Goal: Task Accomplishment & Management: Complete application form

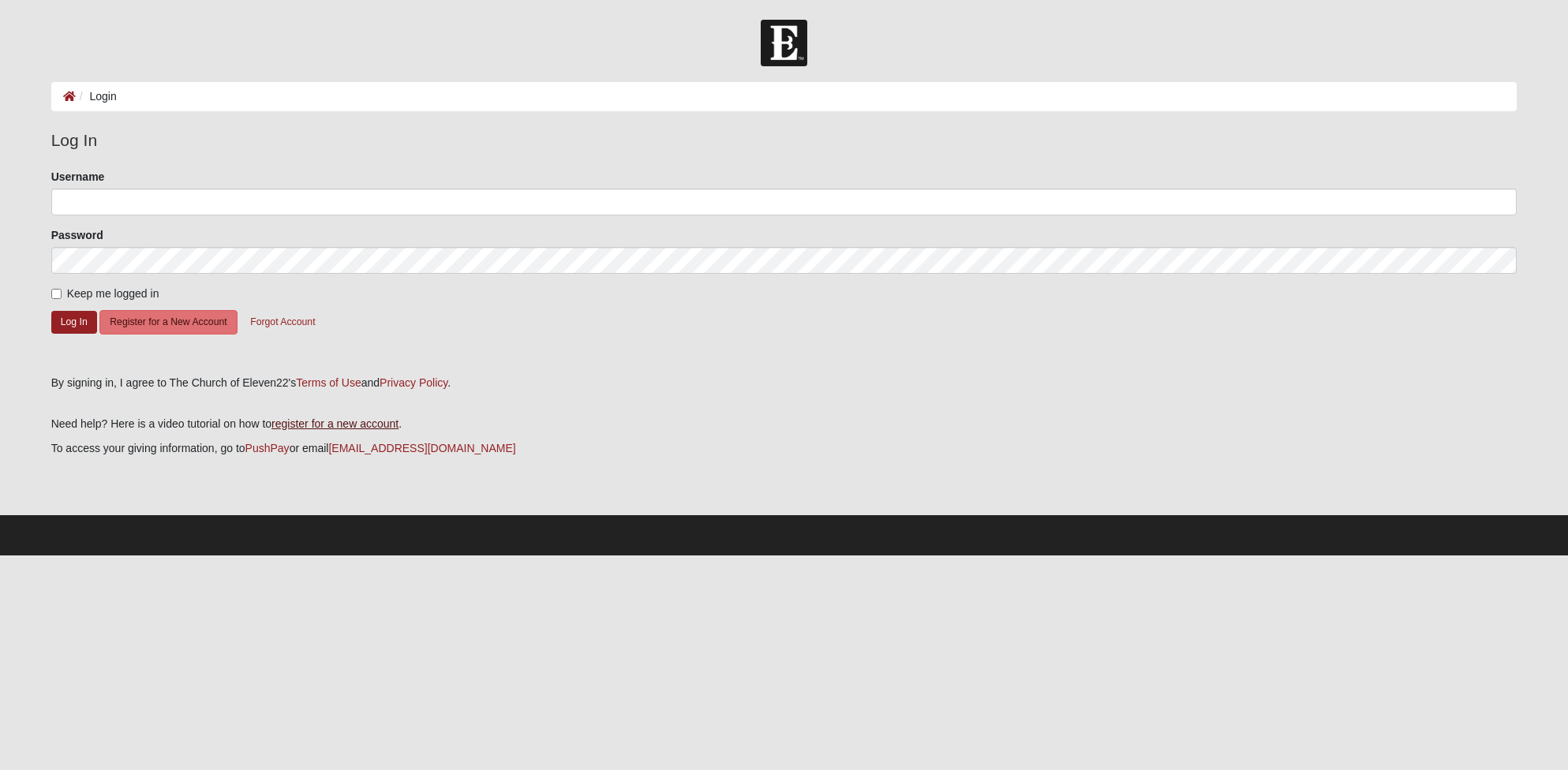
click at [340, 419] on link "register for a new account" at bounding box center [334, 423] width 127 height 12
click at [170, 320] on button "Register for a New Account" at bounding box center [168, 323] width 137 height 25
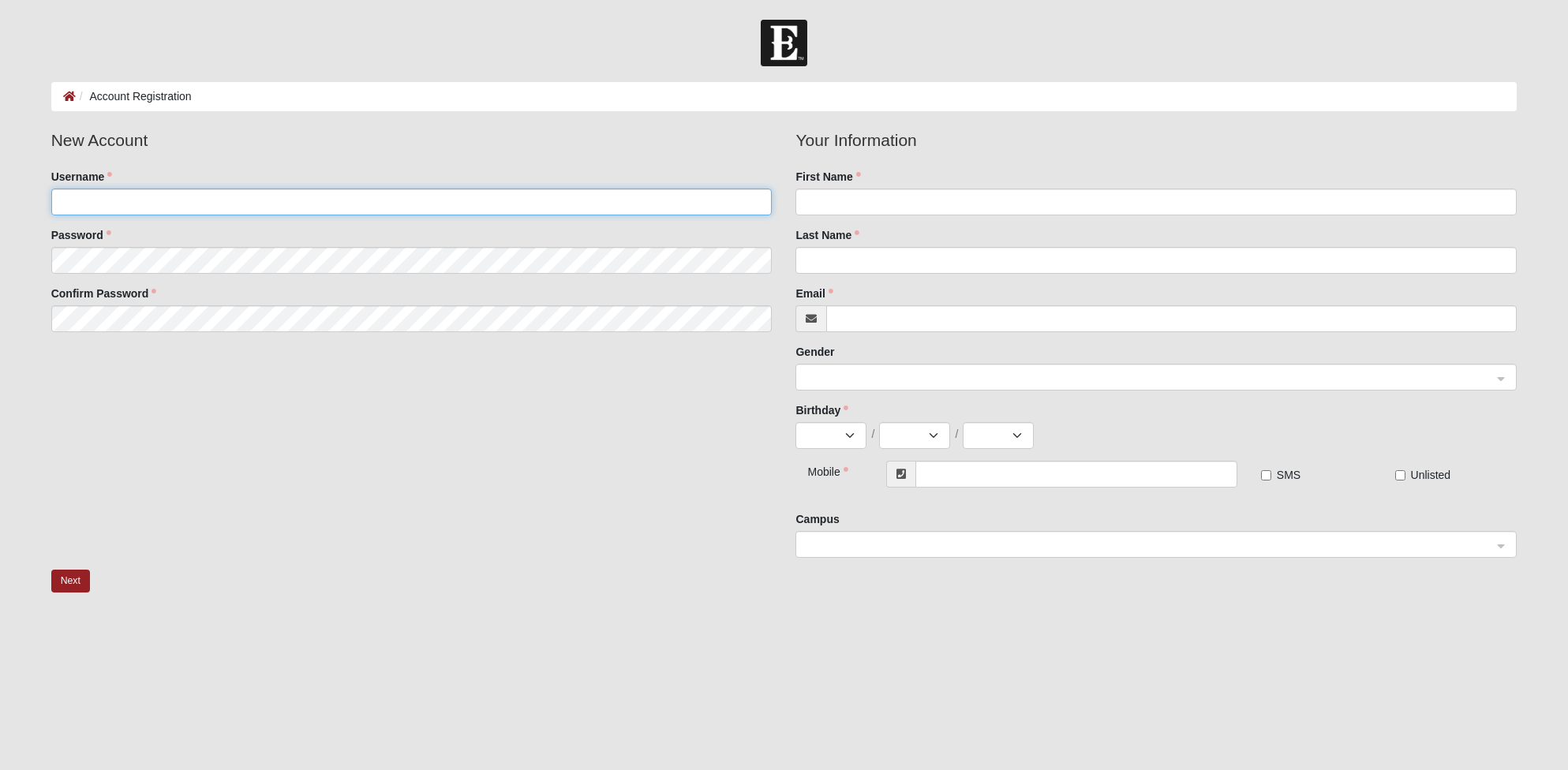
click at [178, 200] on input "Username" at bounding box center [412, 202] width 721 height 27
type input "JustinB"
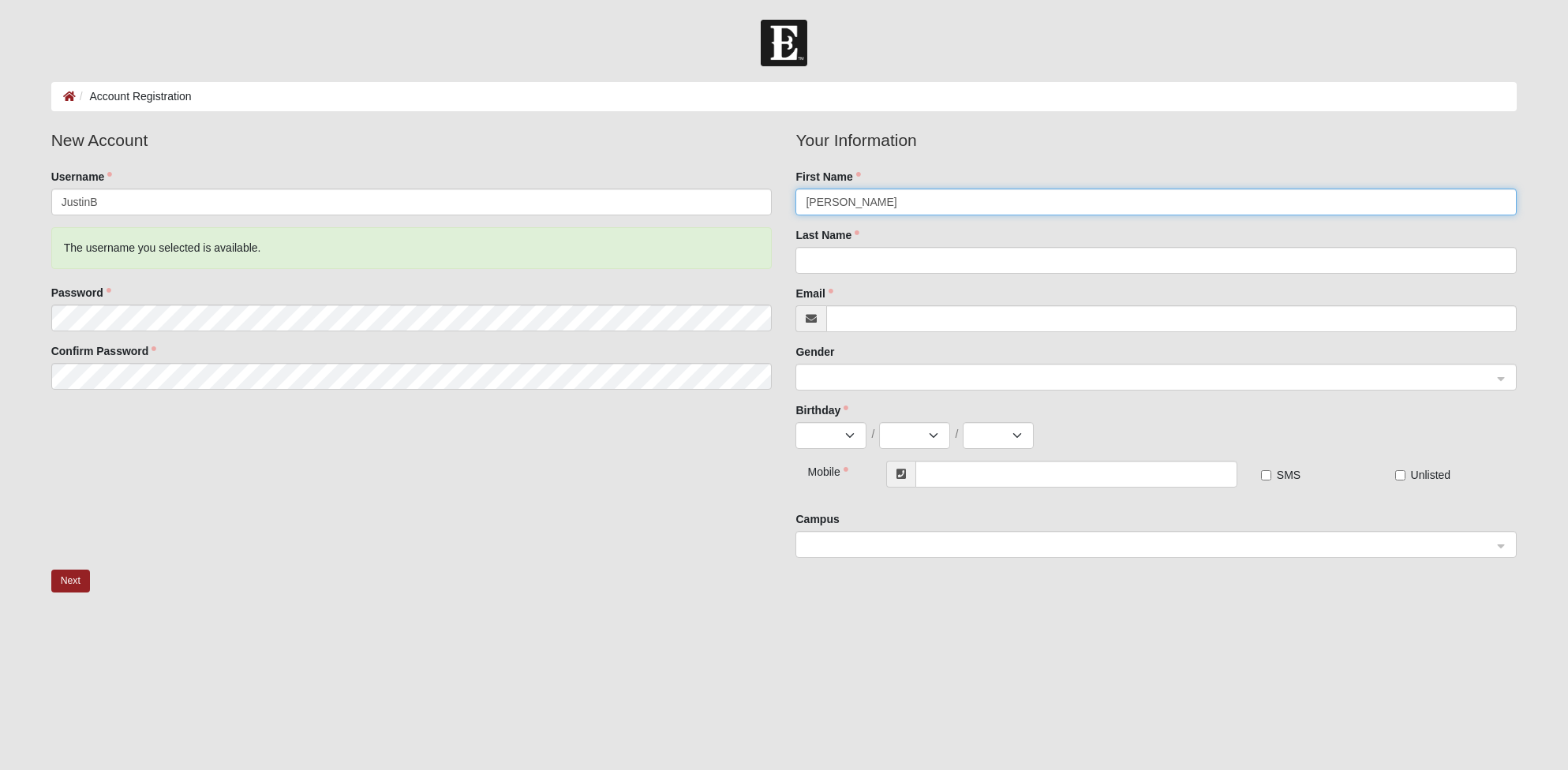
type input "[PERSON_NAME]"
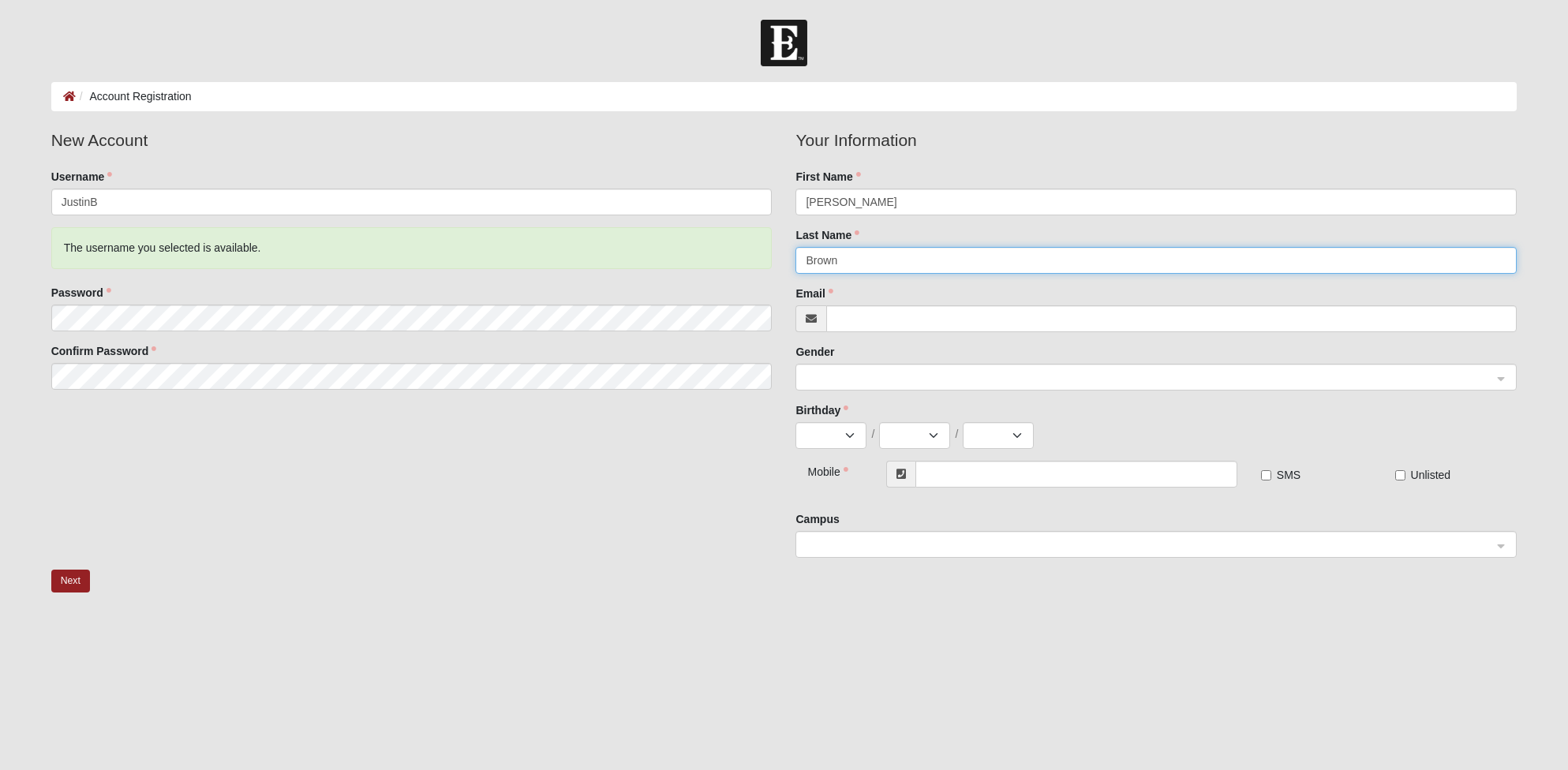
type input "Brown"
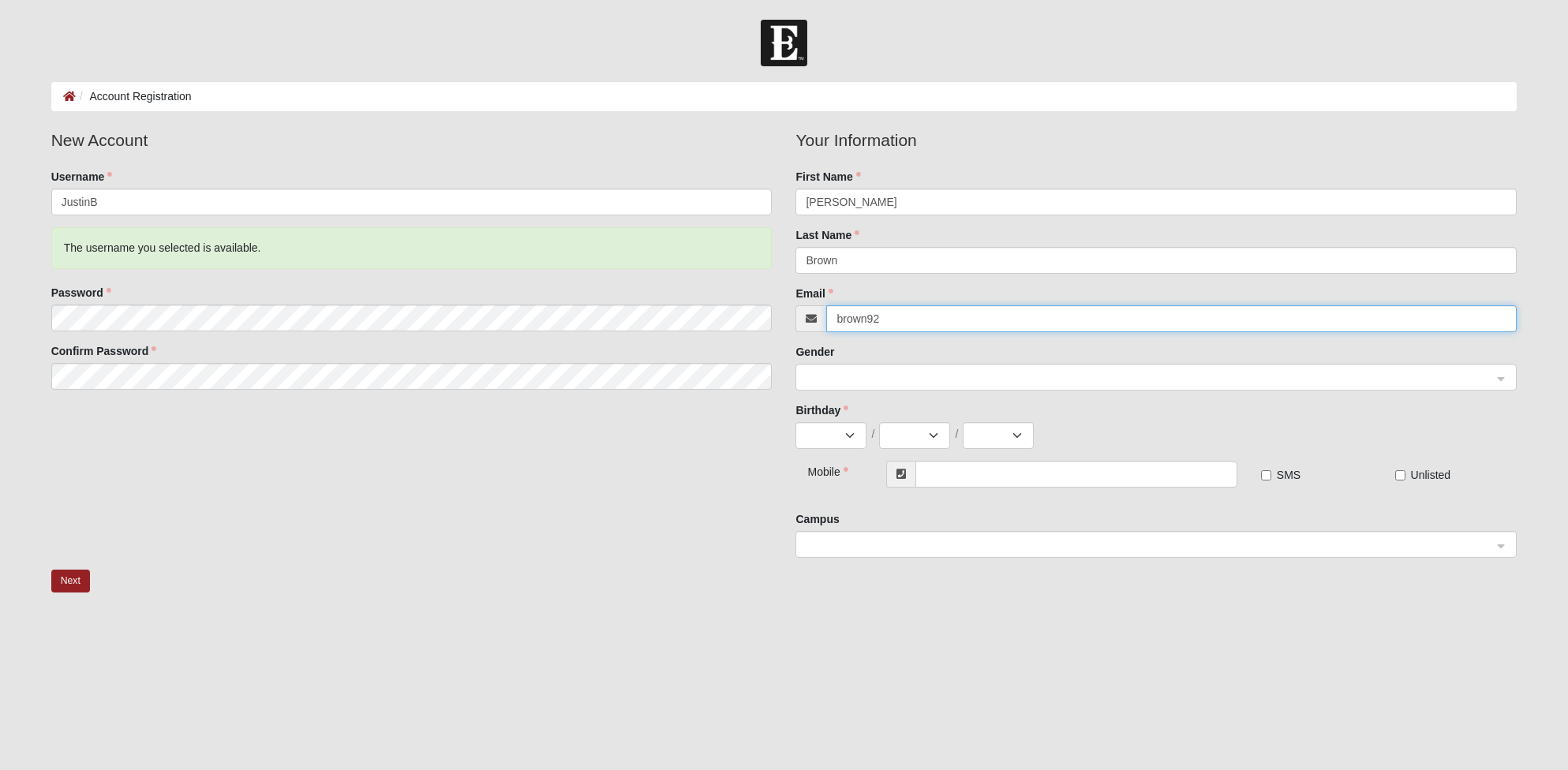
type input "brown921"
type input "[EMAIL_ADDRESS][DOMAIN_NAME]"
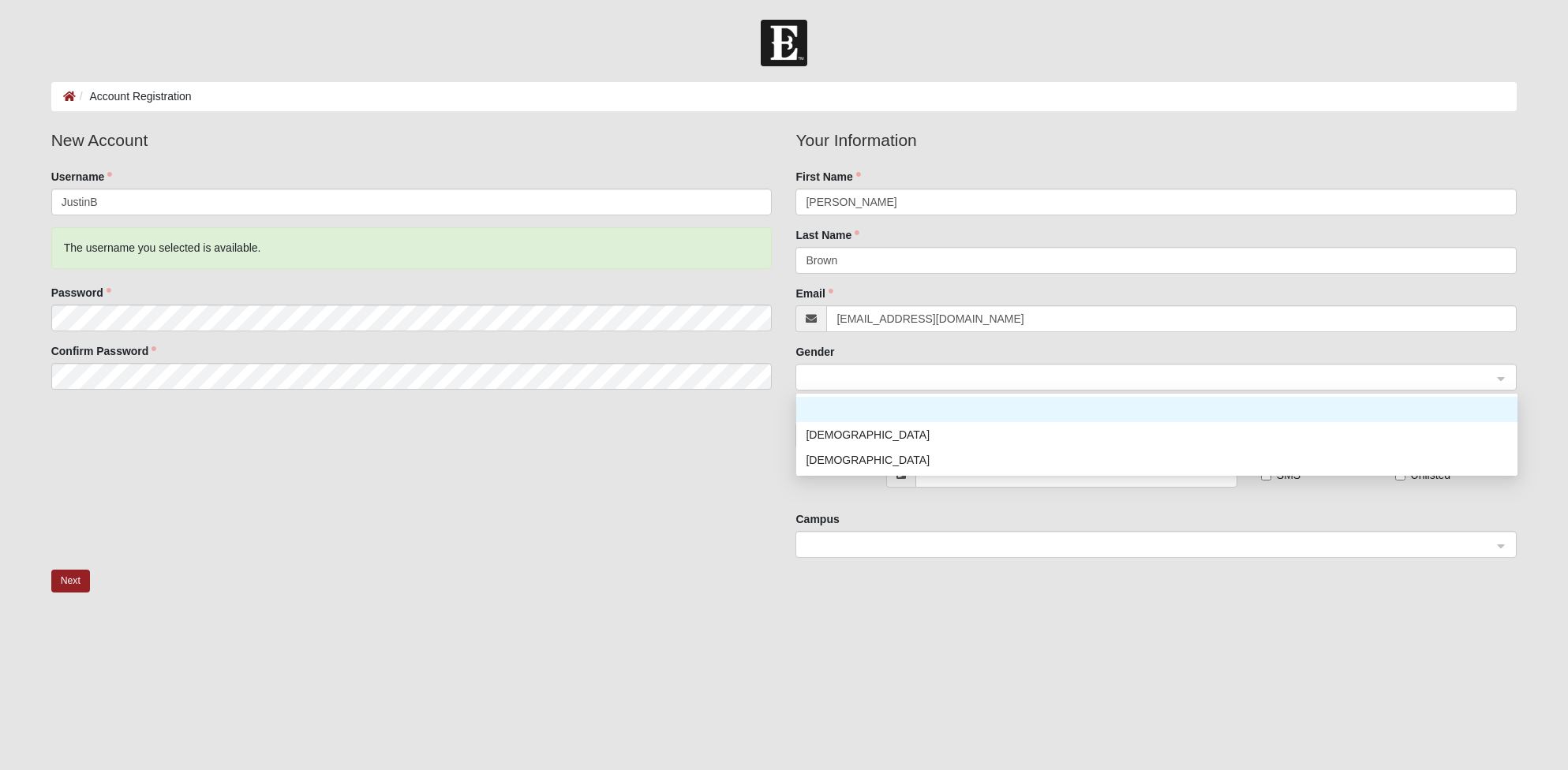
click at [845, 379] on span at bounding box center [1149, 378] width 687 height 17
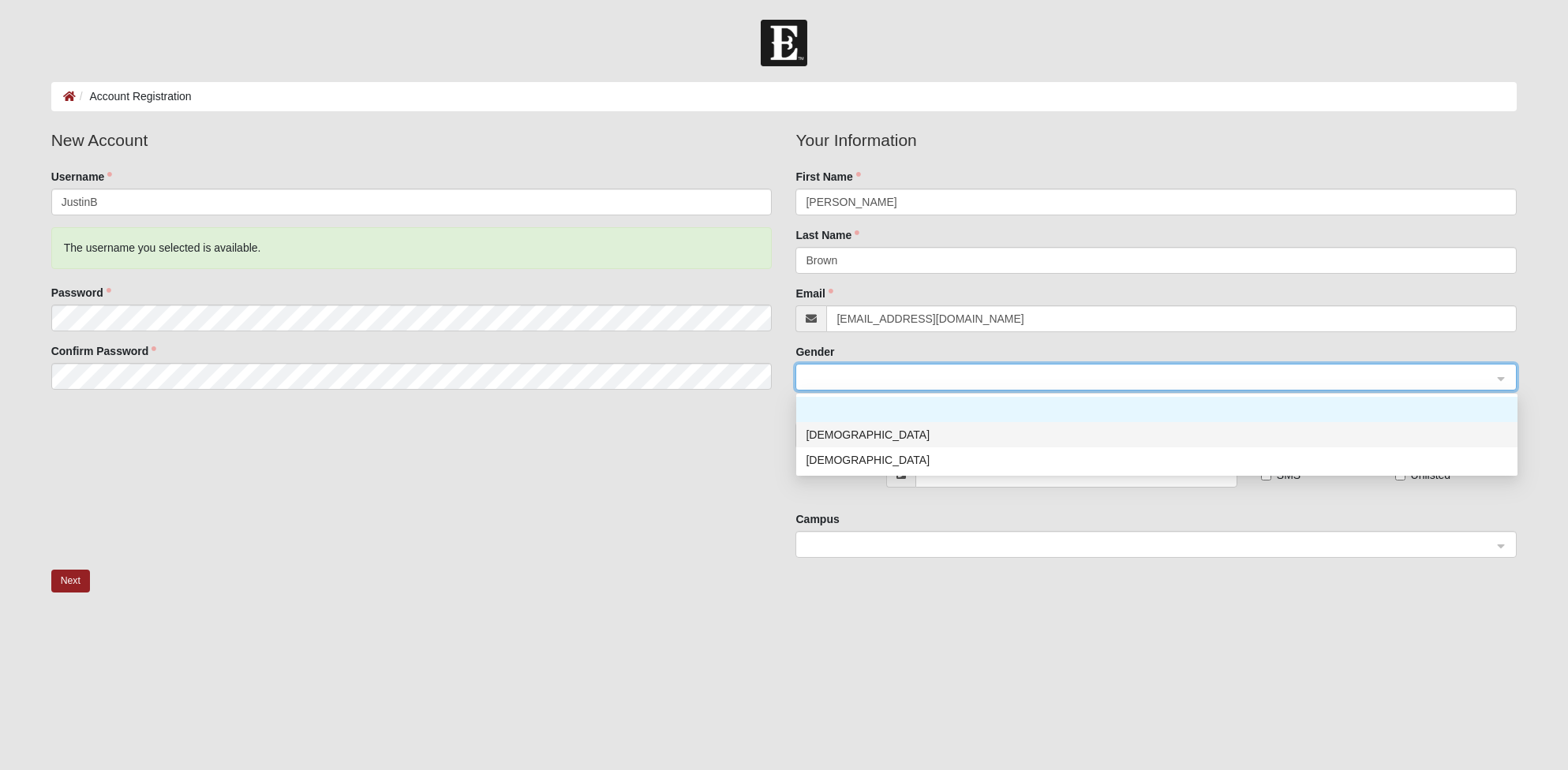
click at [843, 436] on div "[DEMOGRAPHIC_DATA]" at bounding box center [1156, 434] width 702 height 17
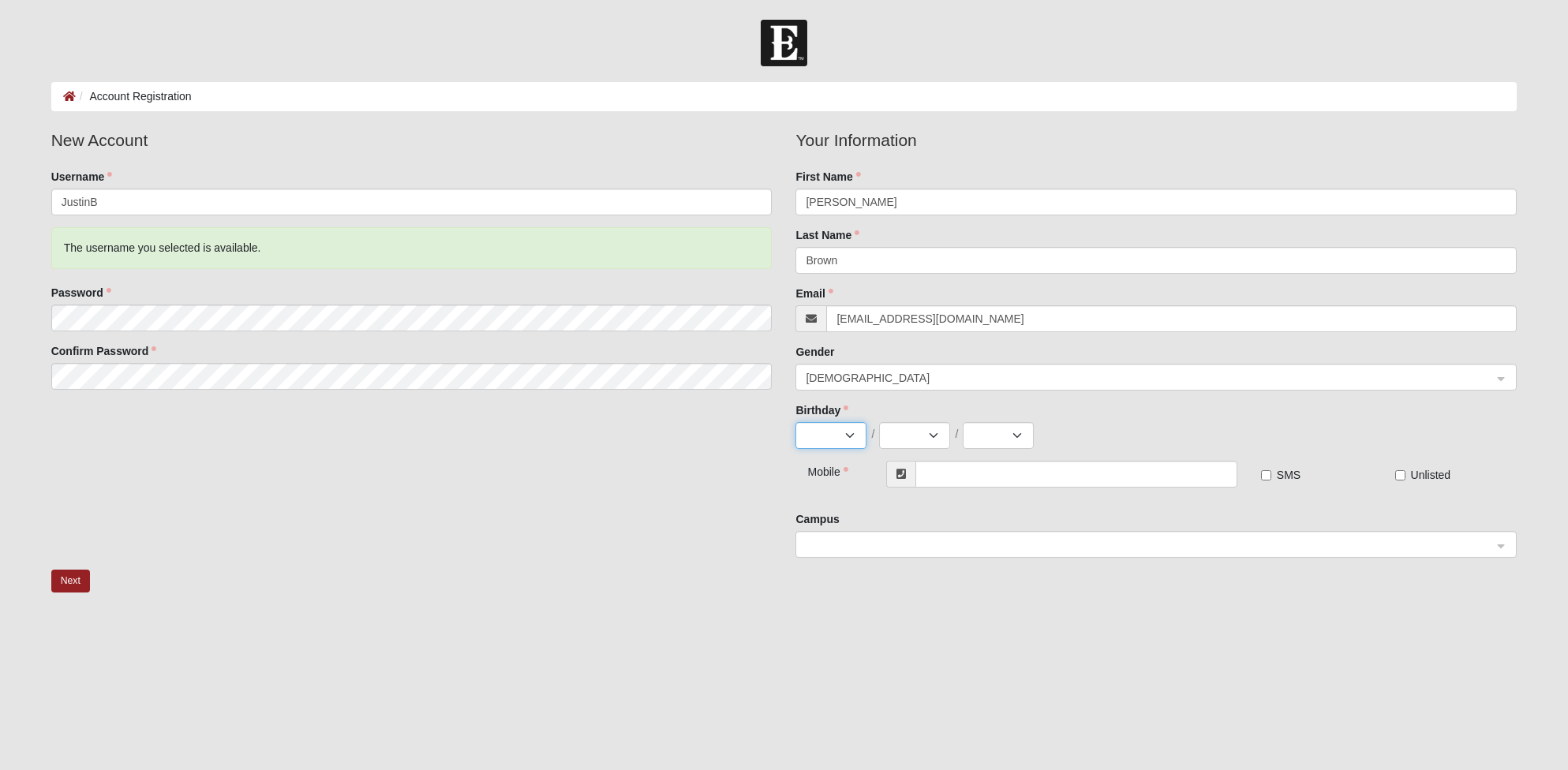
select select "9"
select select "26"
select select "1975"
click at [956, 472] on input "text" at bounding box center [1076, 474] width 322 height 27
type input "(904) 553-7144"
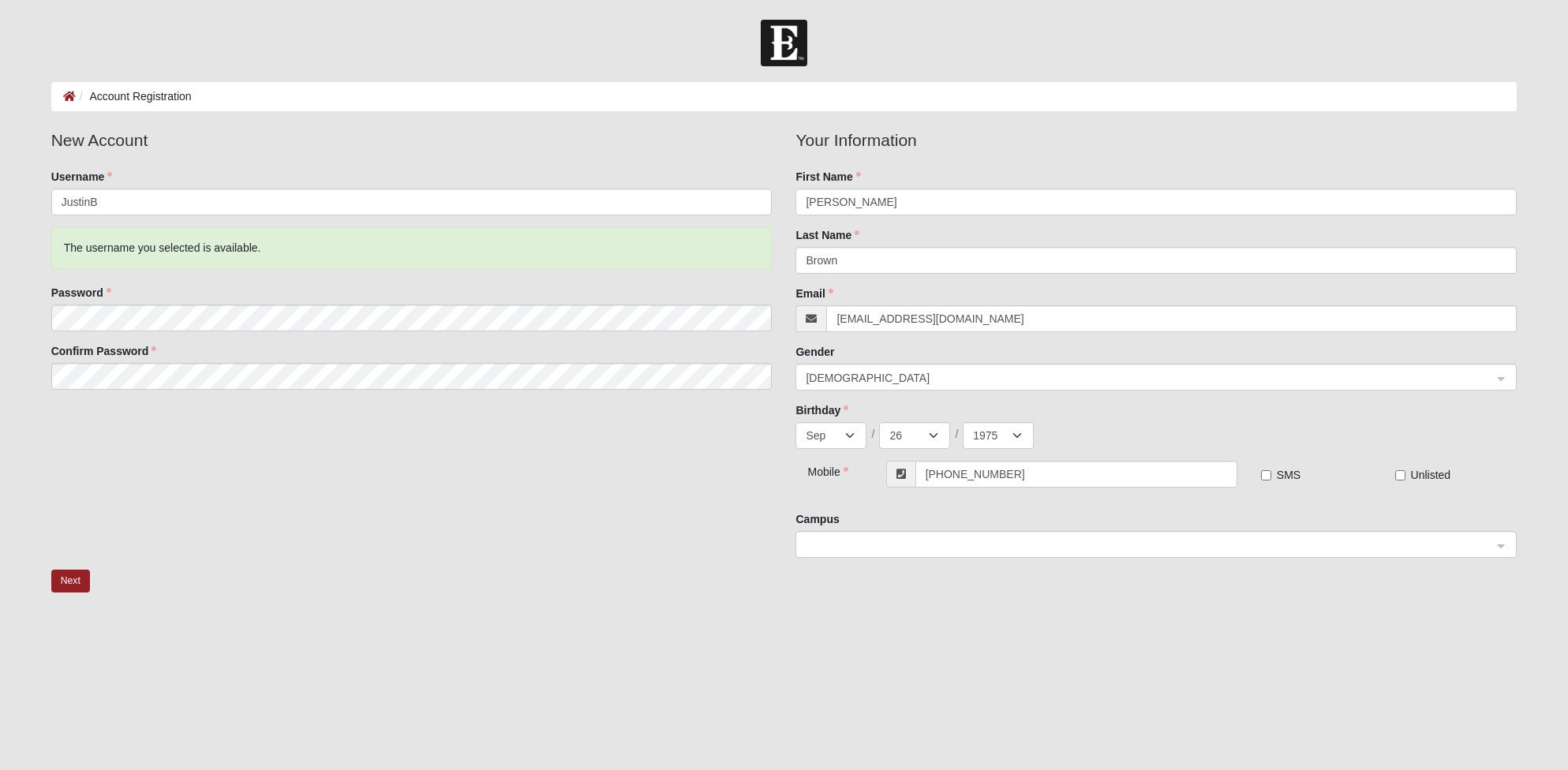
click at [1262, 474] on input "SMS" at bounding box center [1266, 475] width 10 height 10
checkbox input "true"
click at [848, 542] on span at bounding box center [1149, 544] width 687 height 17
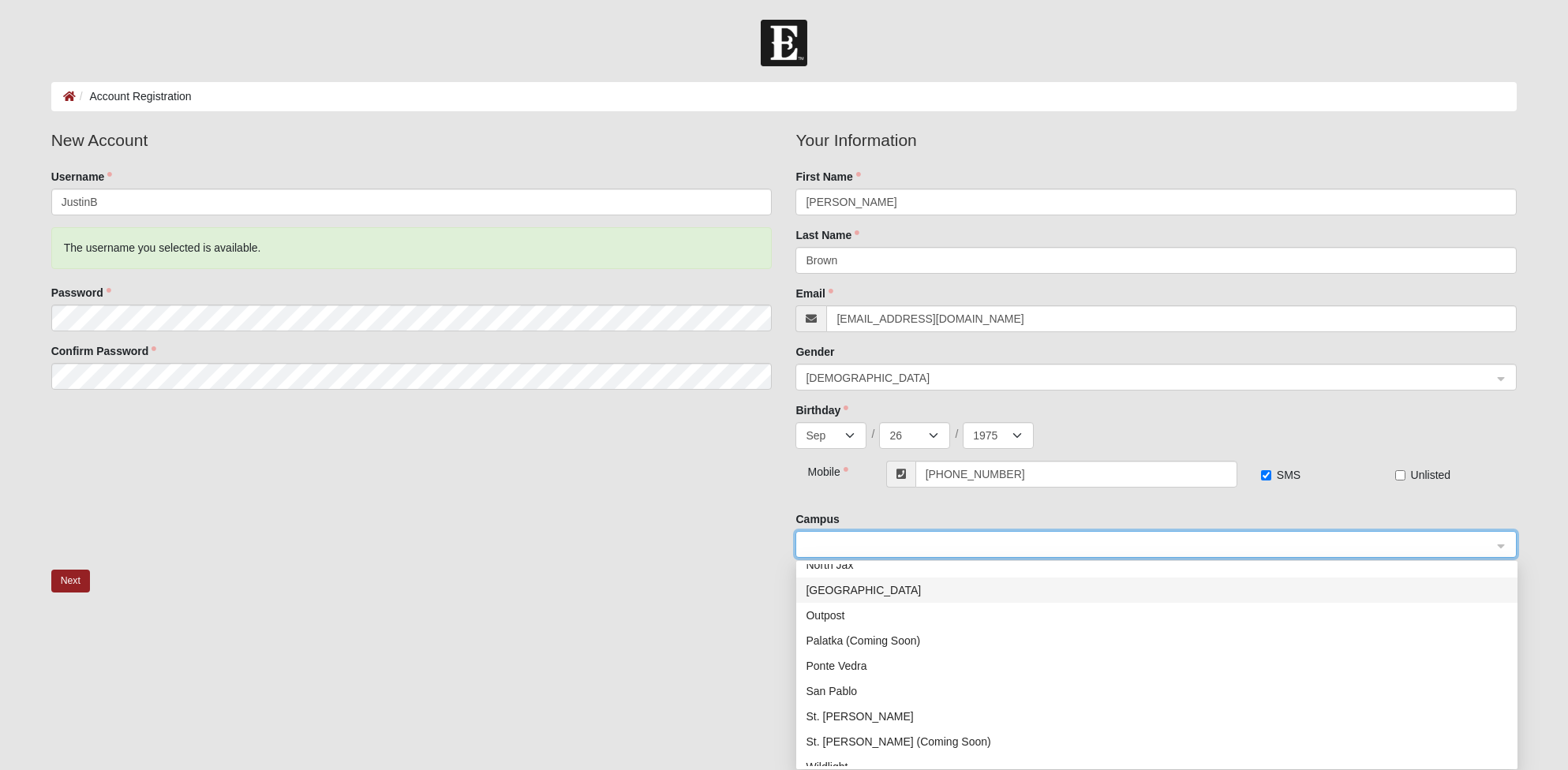
scroll to position [175, 0]
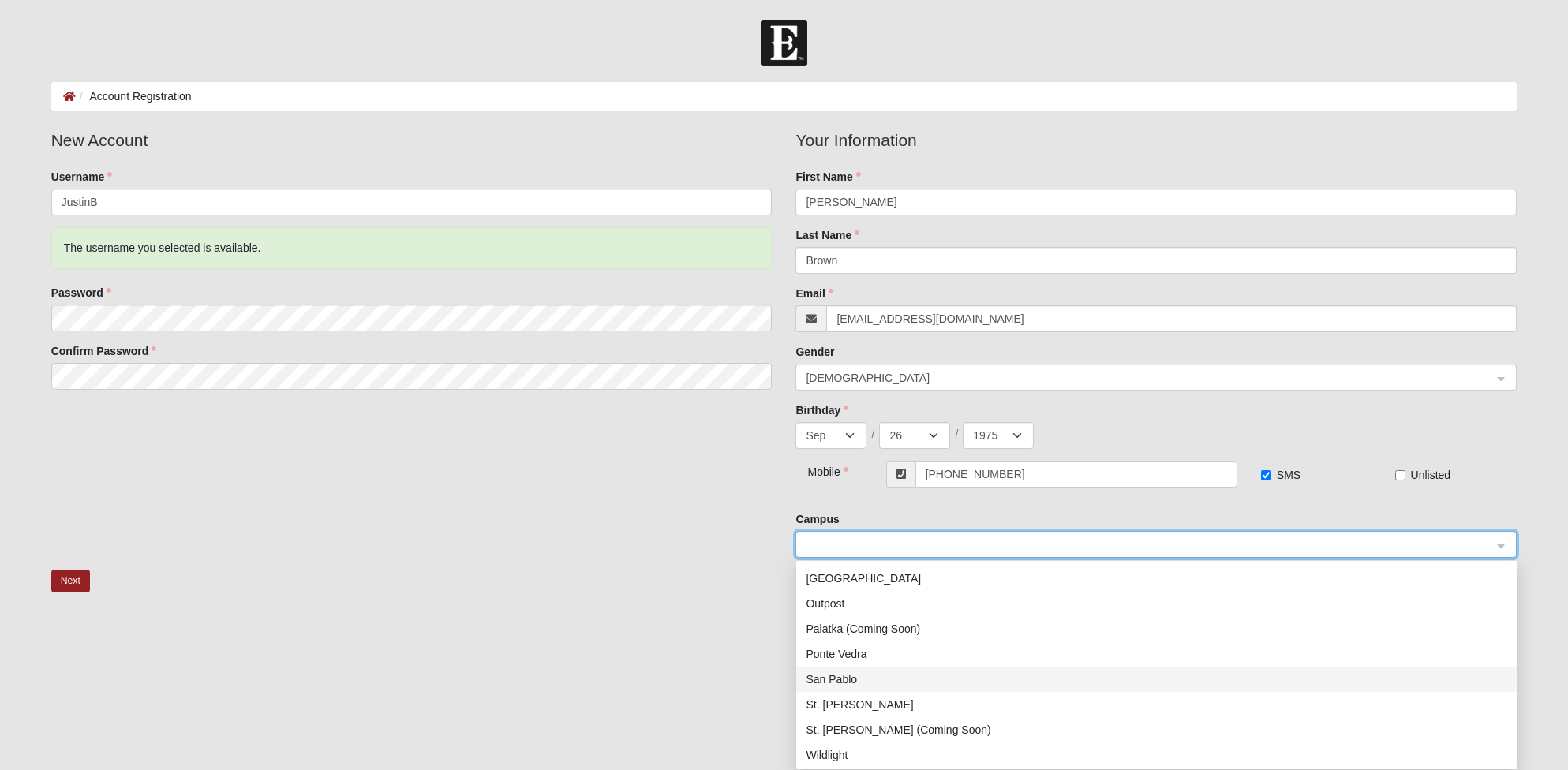
click at [826, 676] on div "San Pablo" at bounding box center [1156, 679] width 702 height 17
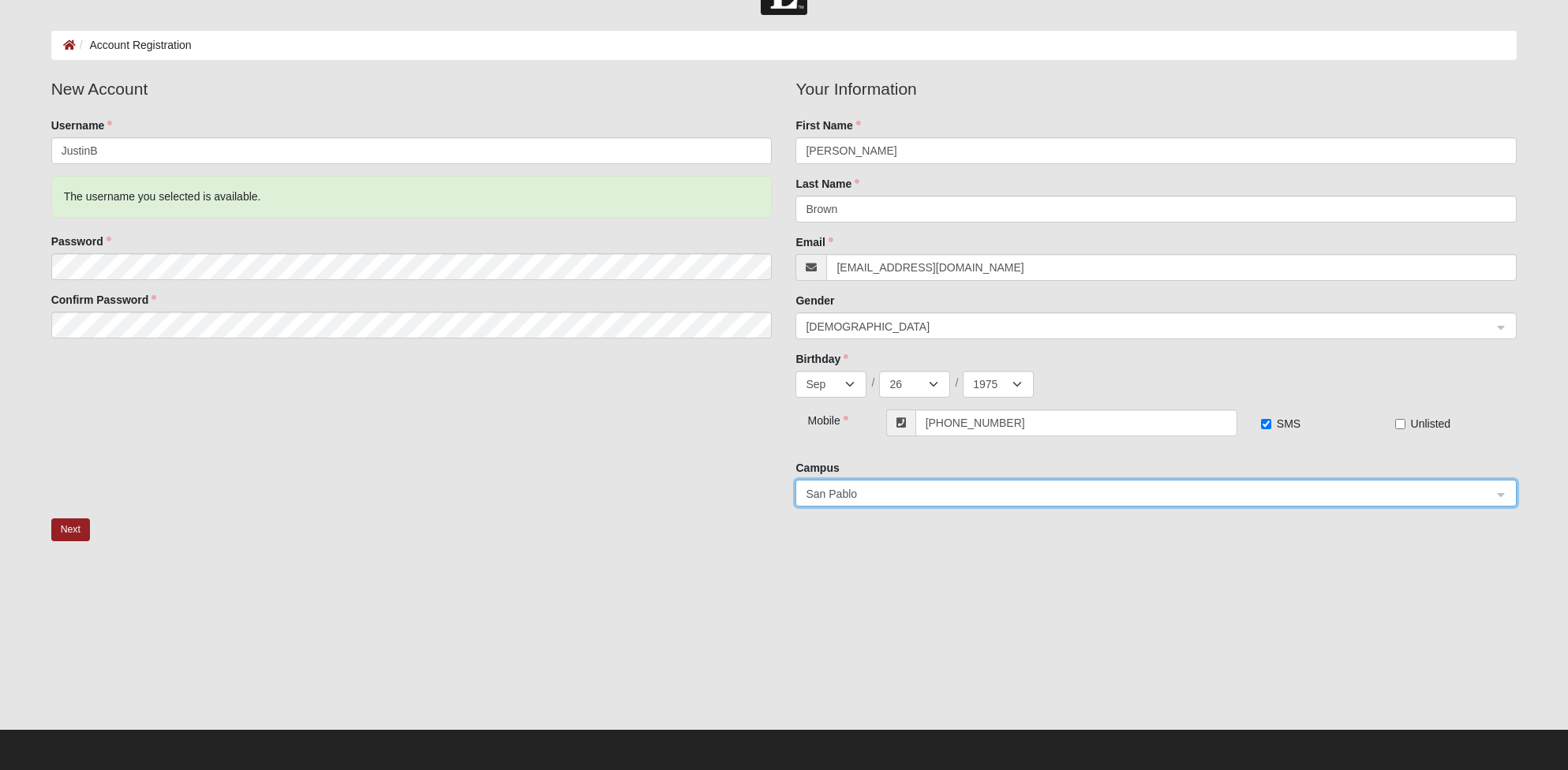
scroll to position [50, 0]
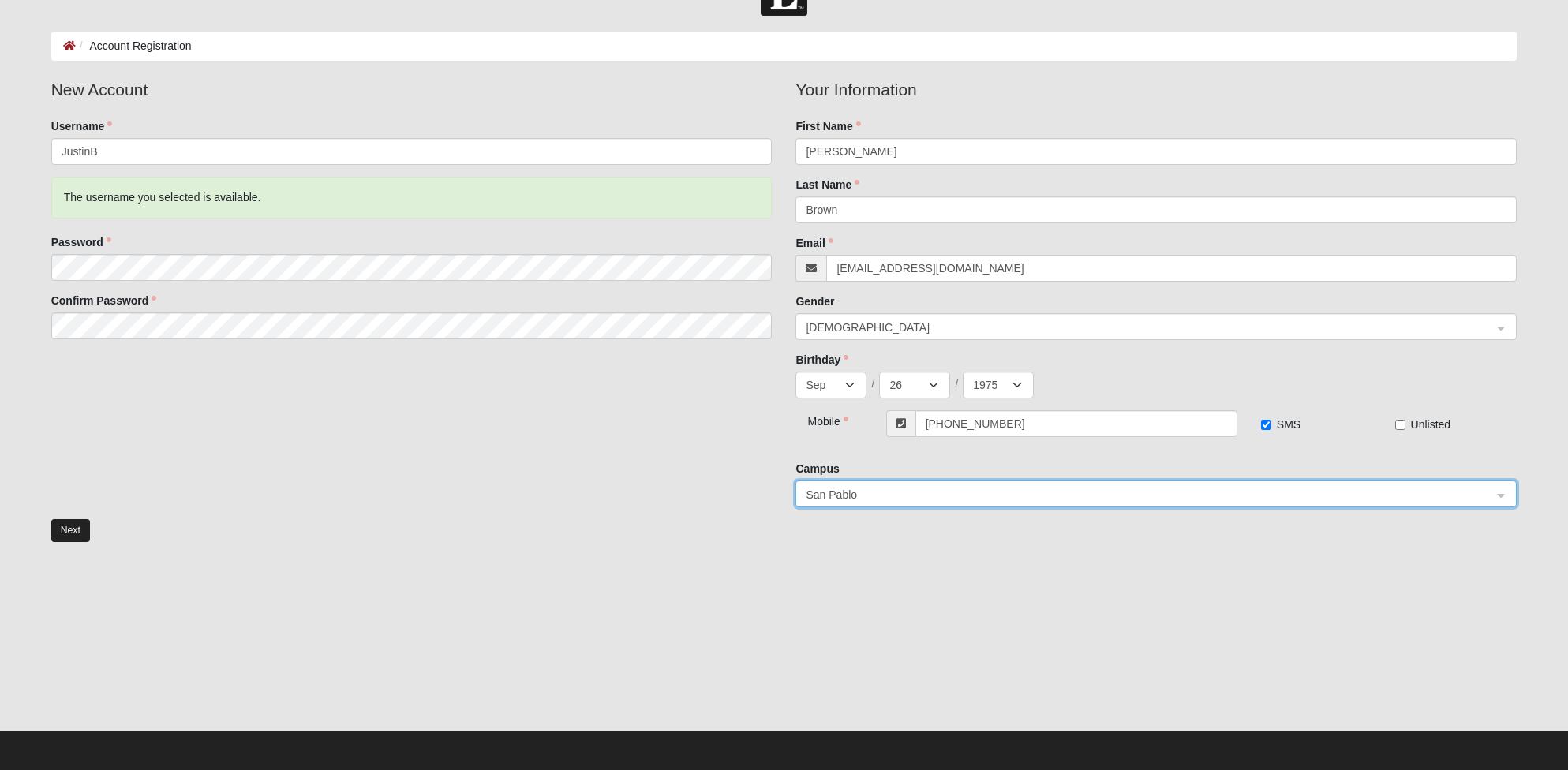
click at [70, 532] on button "Next" at bounding box center [70, 530] width 39 height 23
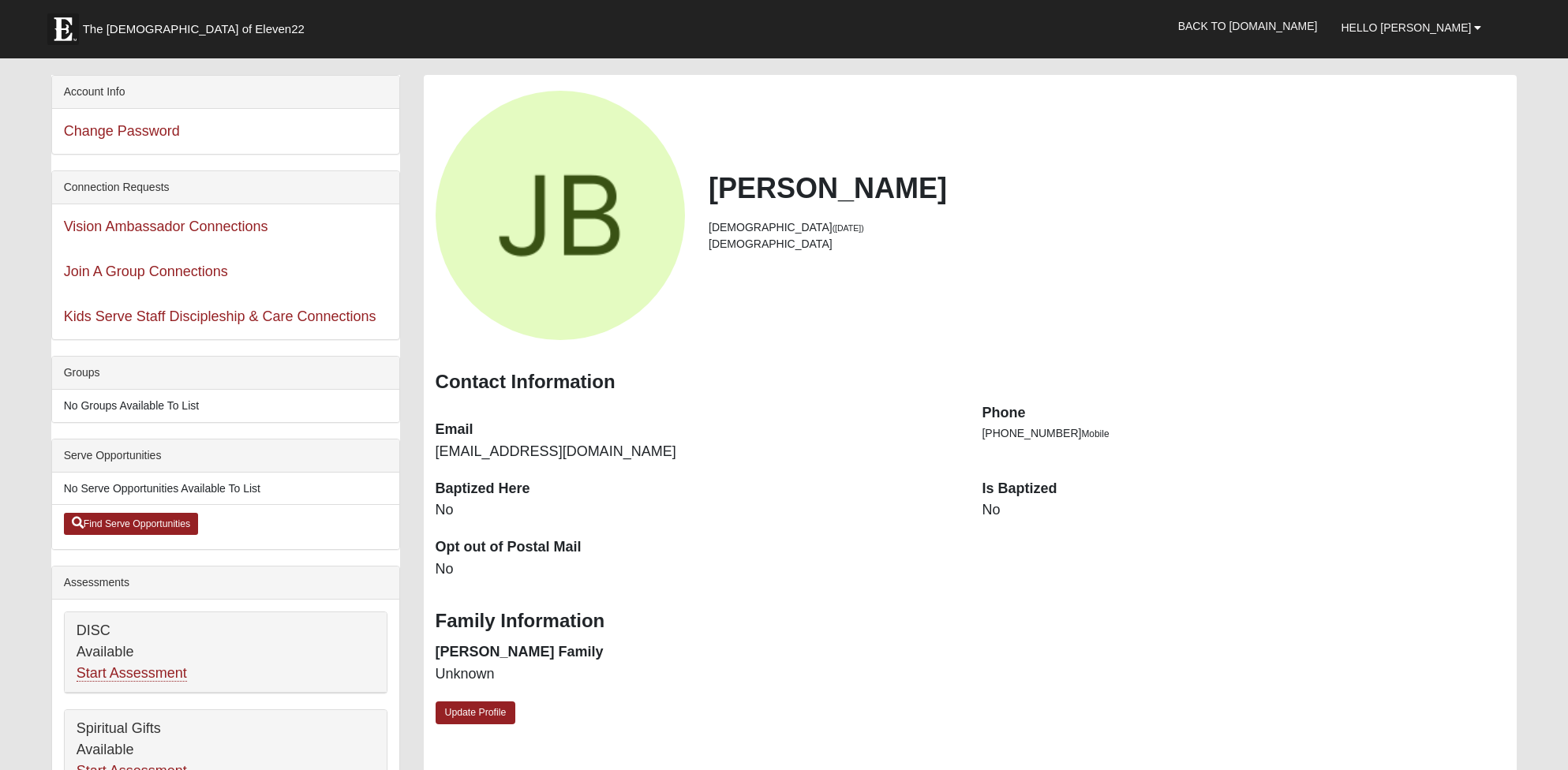
scroll to position [59, 0]
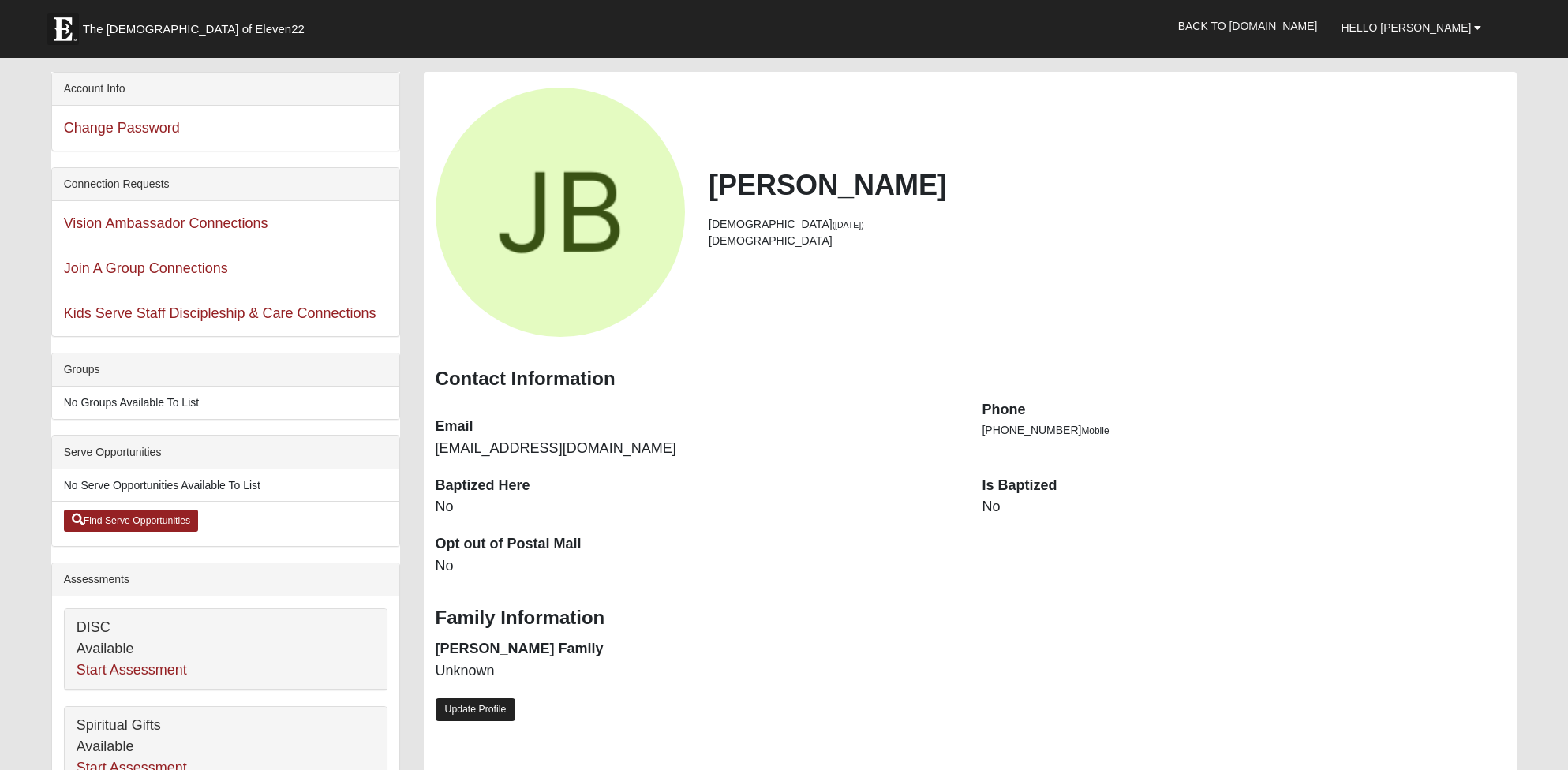
click at [484, 700] on link "Update Profile" at bounding box center [476, 709] width 80 height 23
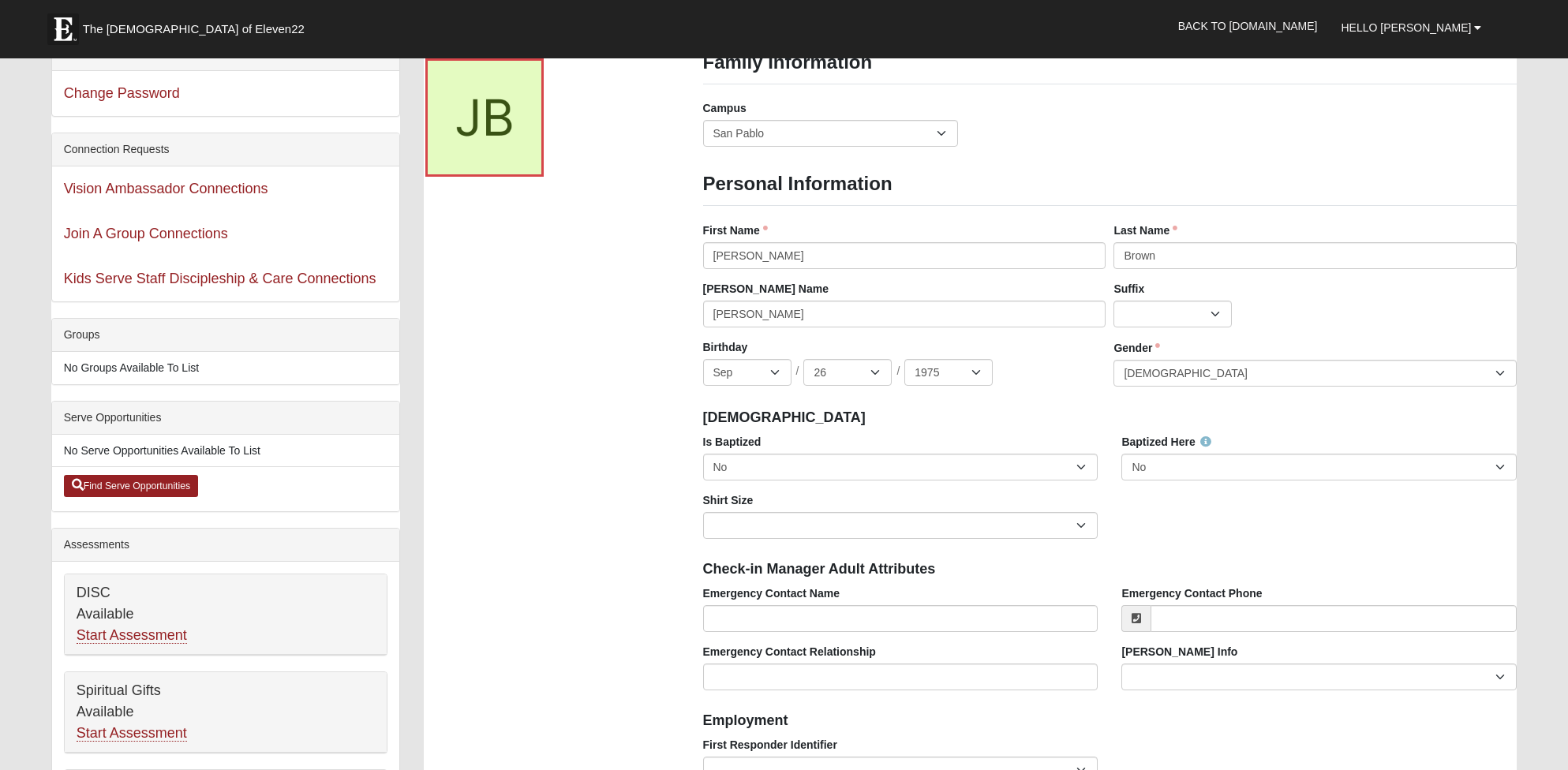
scroll to position [95, 0]
select select "True"
select select "Adult Large"
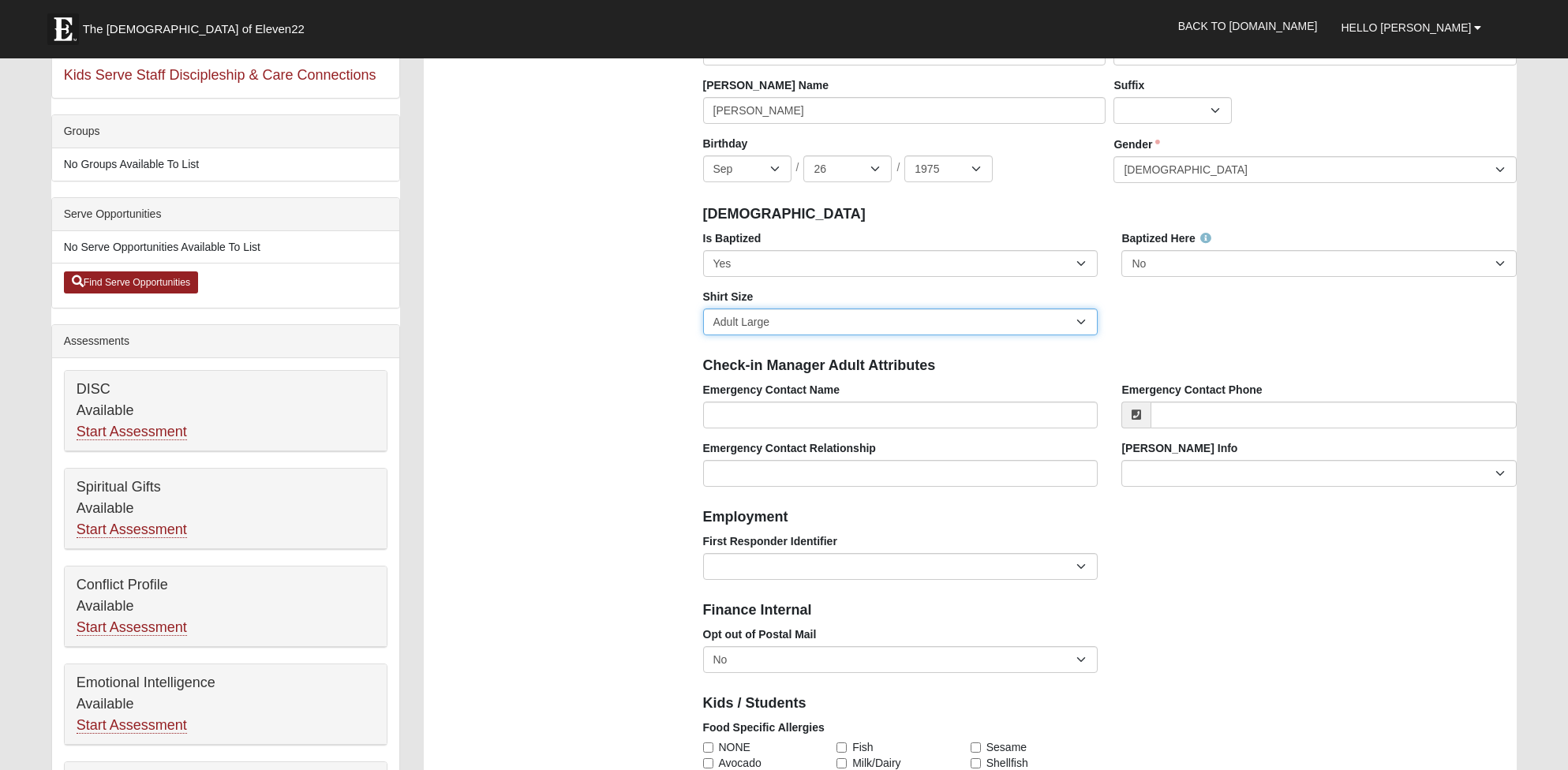
scroll to position [312, 0]
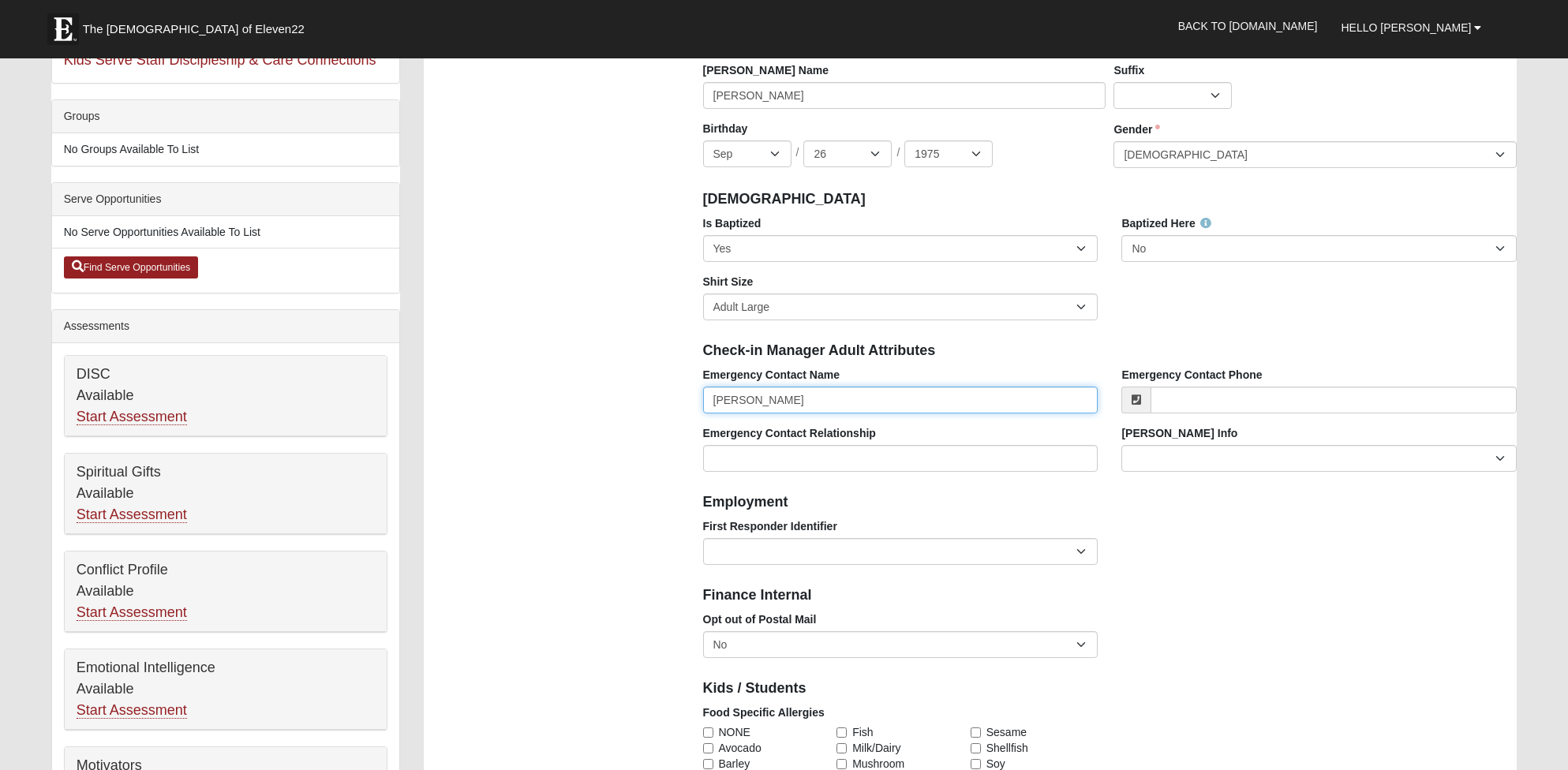
type input "Tamara Brown"
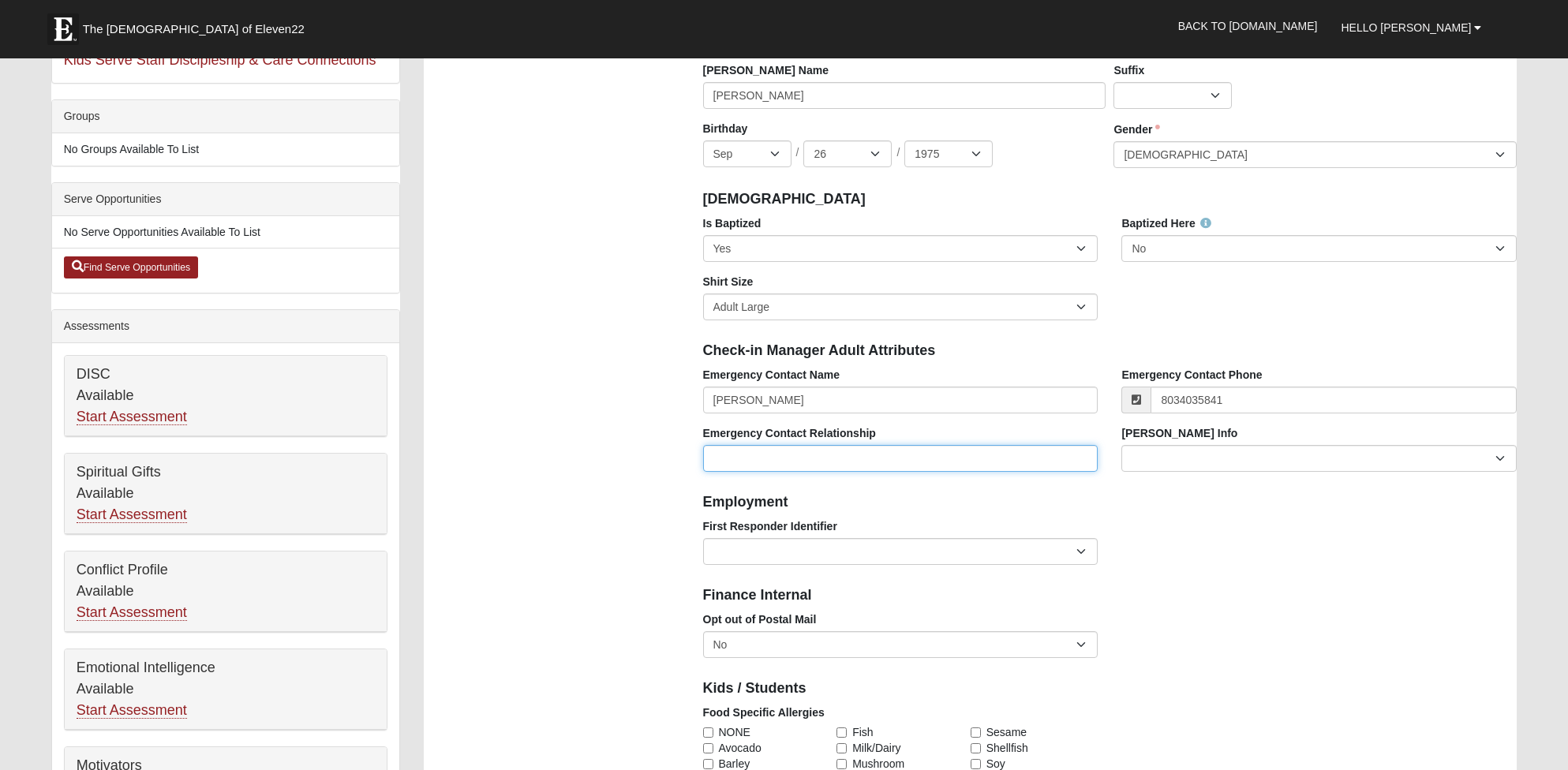
type input "(803) 403-5841"
type input "Spouse"
select select "2493"
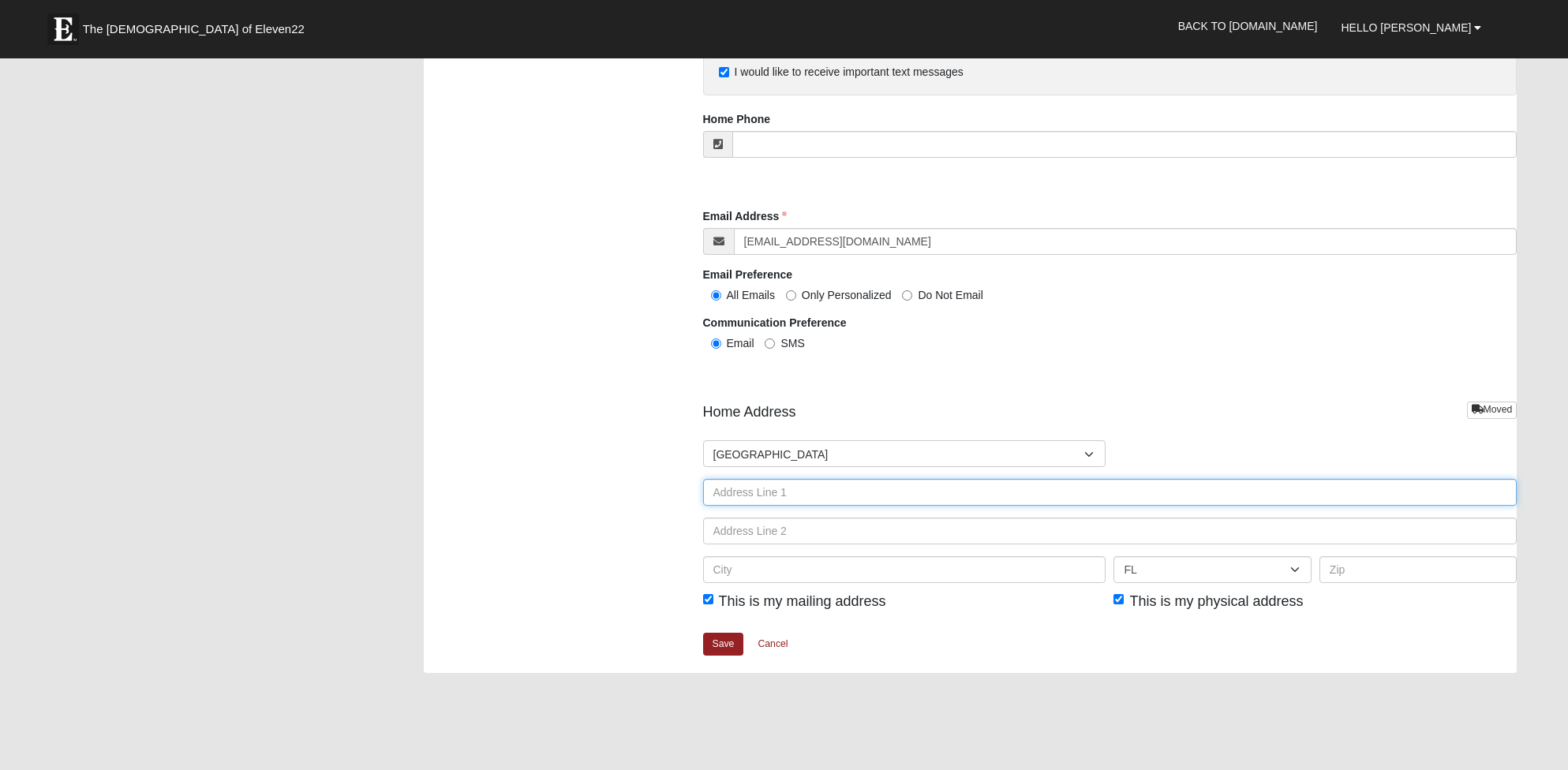
scroll to position [1578, 0]
type input "437"
type input "437 Cross Ridge Dr."
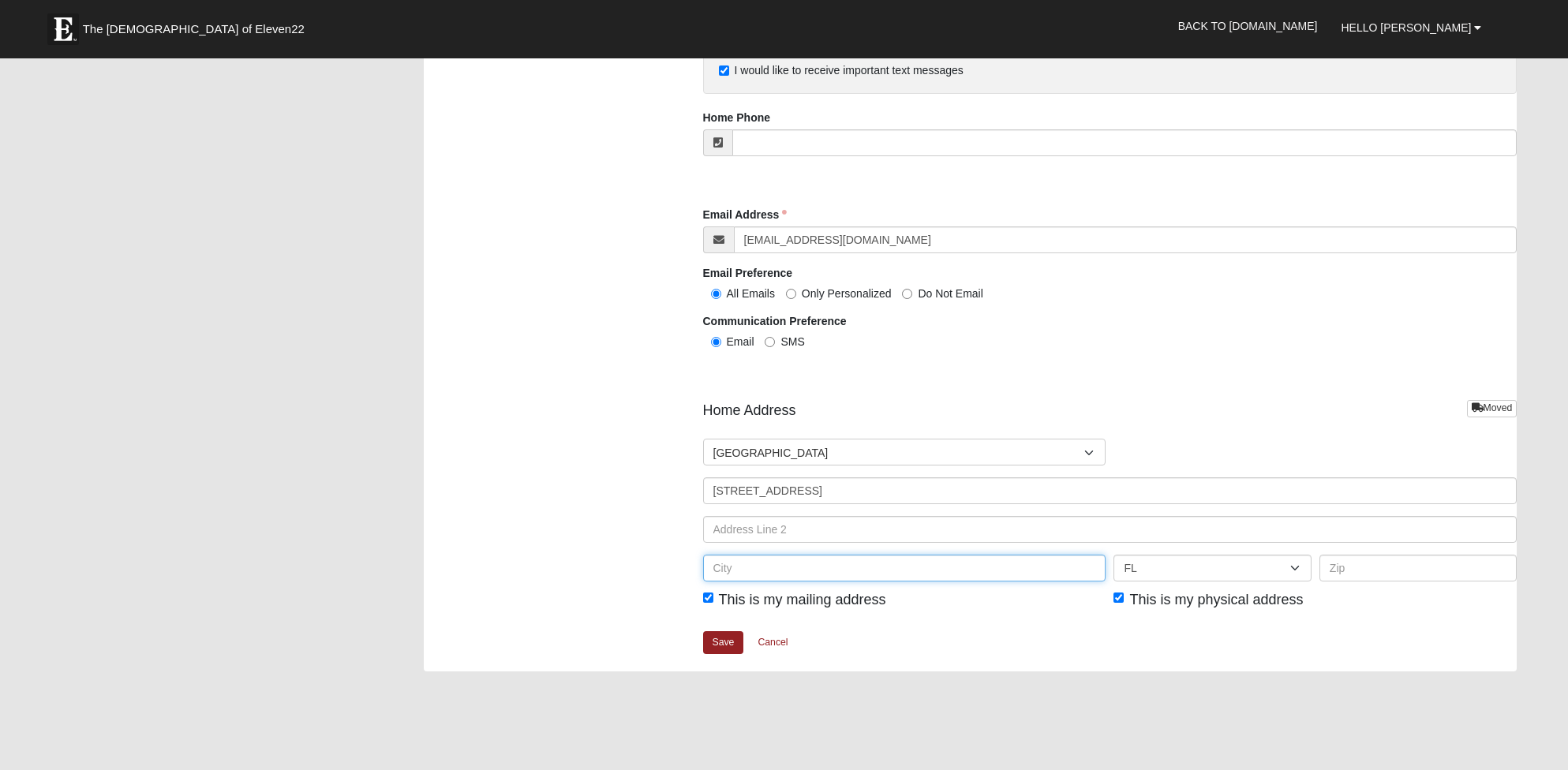
type input "Ponte Vedra"
type input "32081"
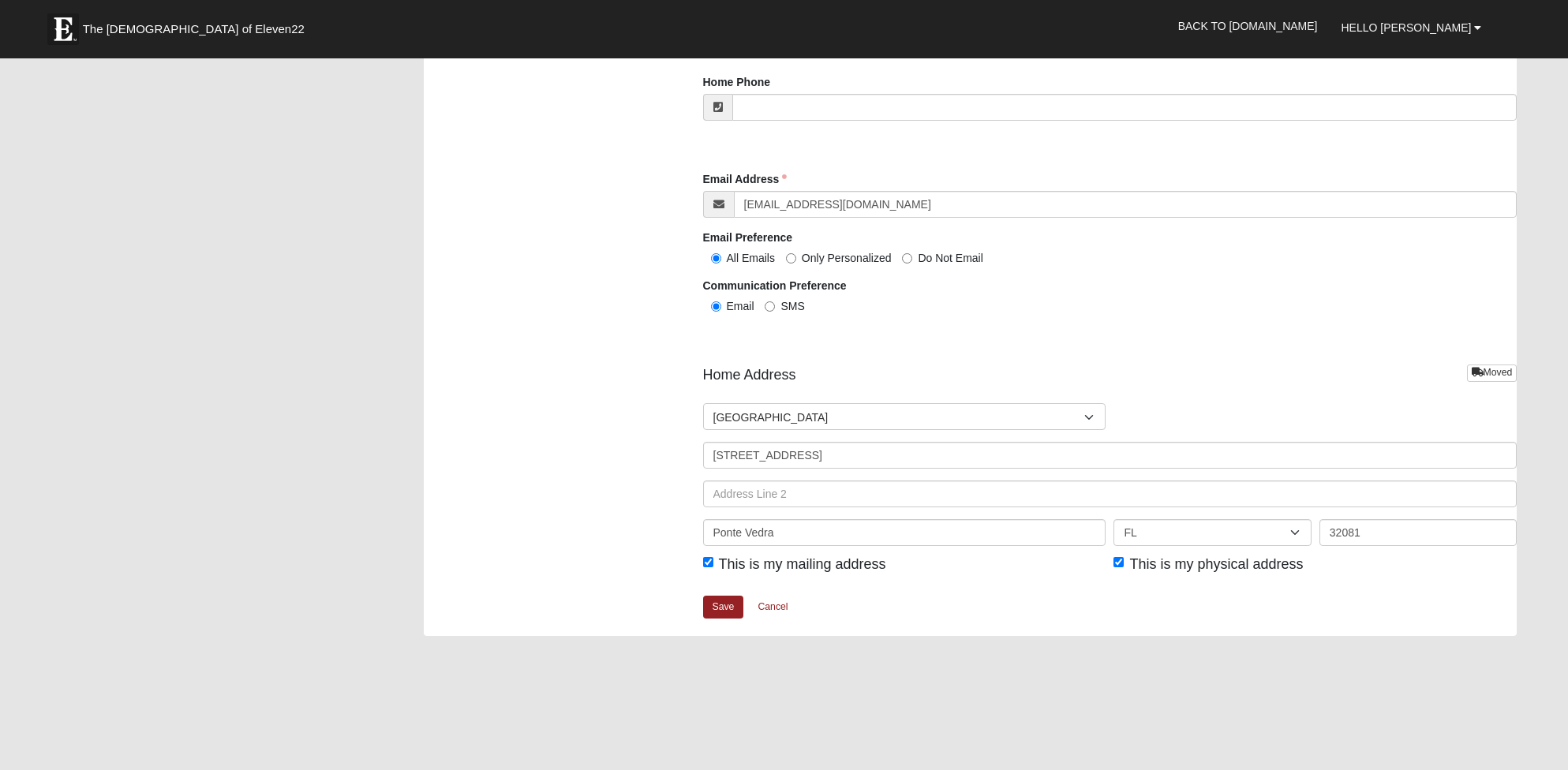
scroll to position [1652, 0]
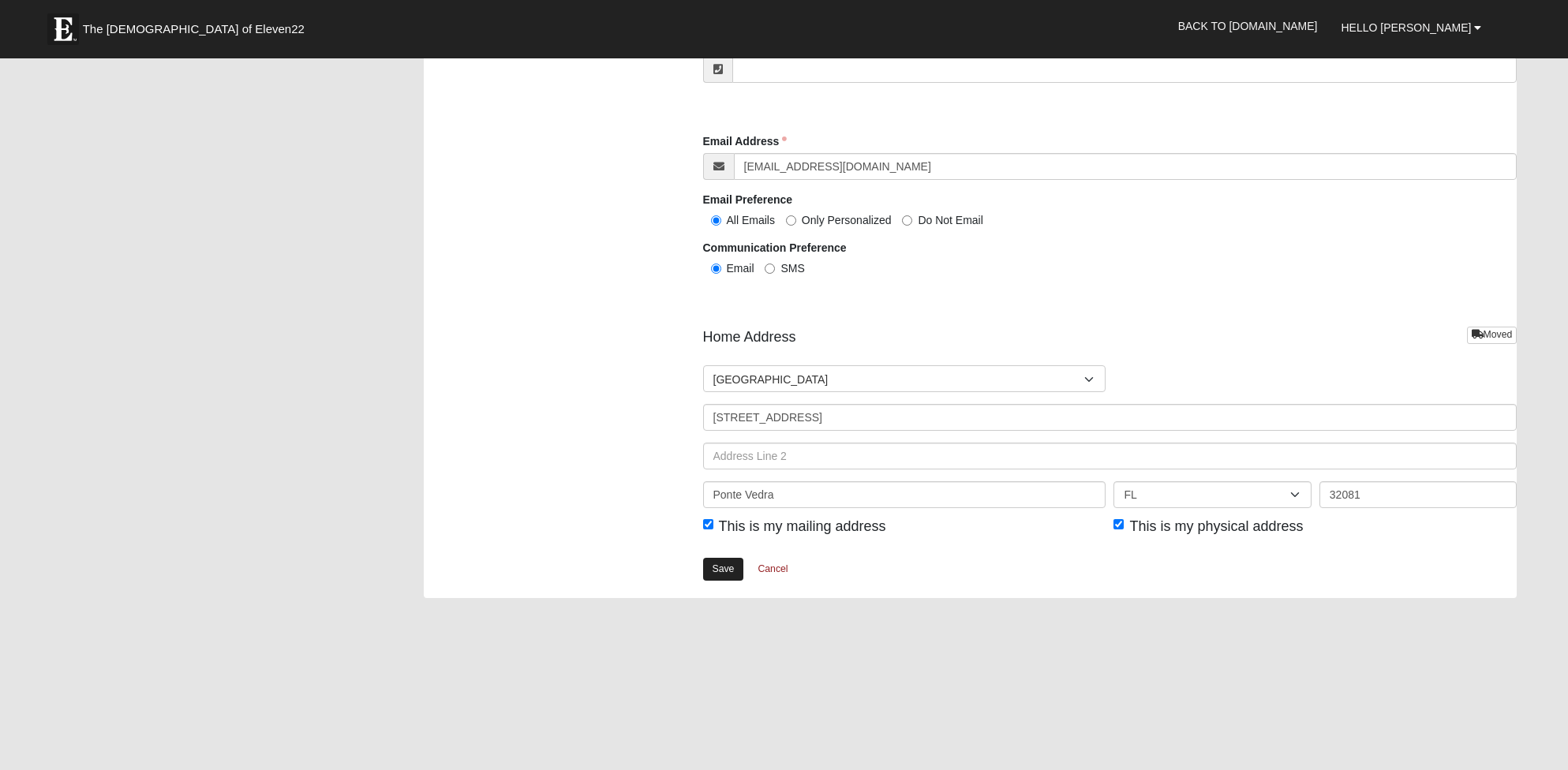
click at [719, 562] on link "Save" at bounding box center [724, 569] width 41 height 23
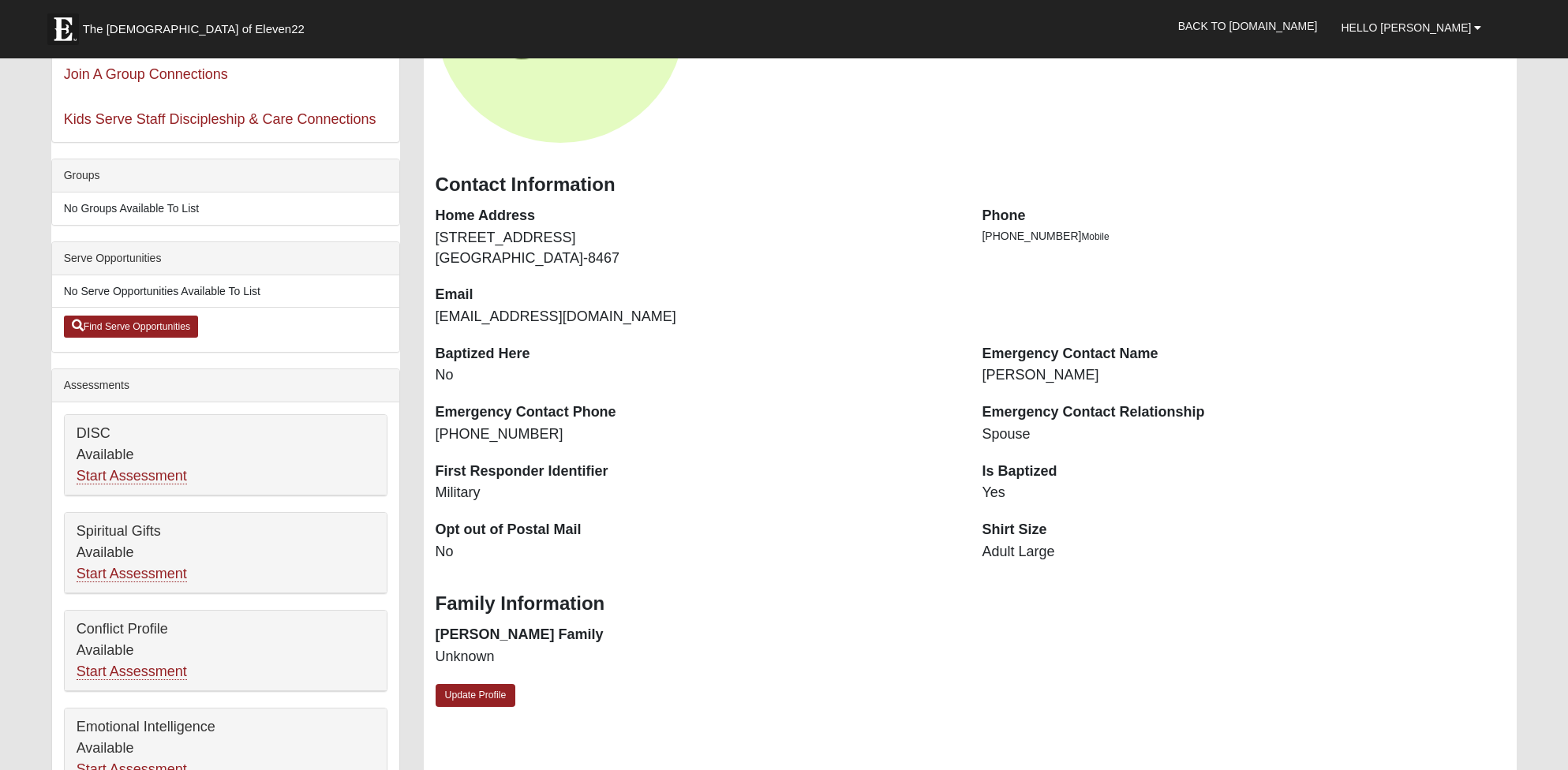
scroll to position [247, 0]
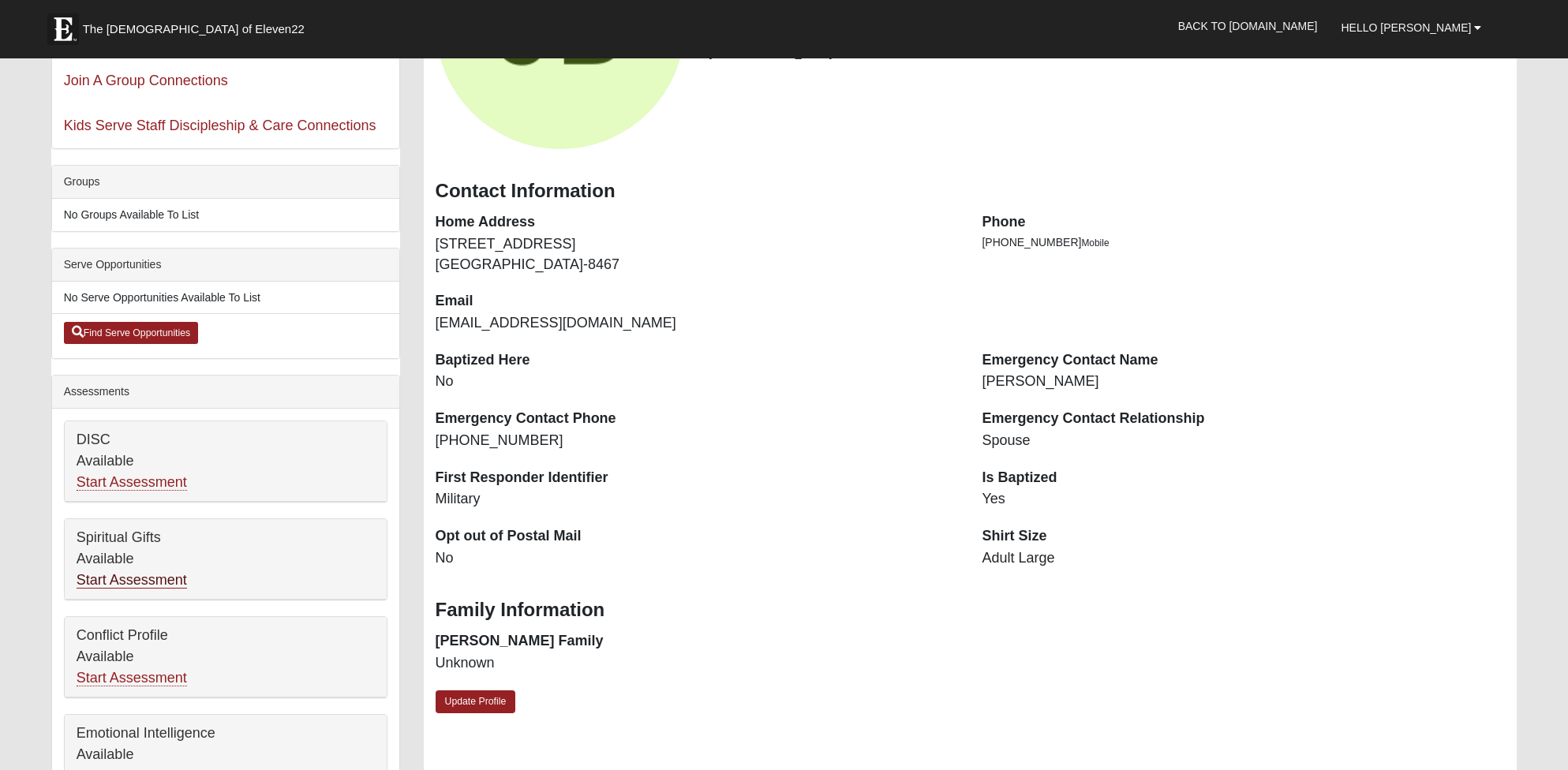
click at [117, 580] on link "Start Assessment" at bounding box center [131, 580] width 110 height 16
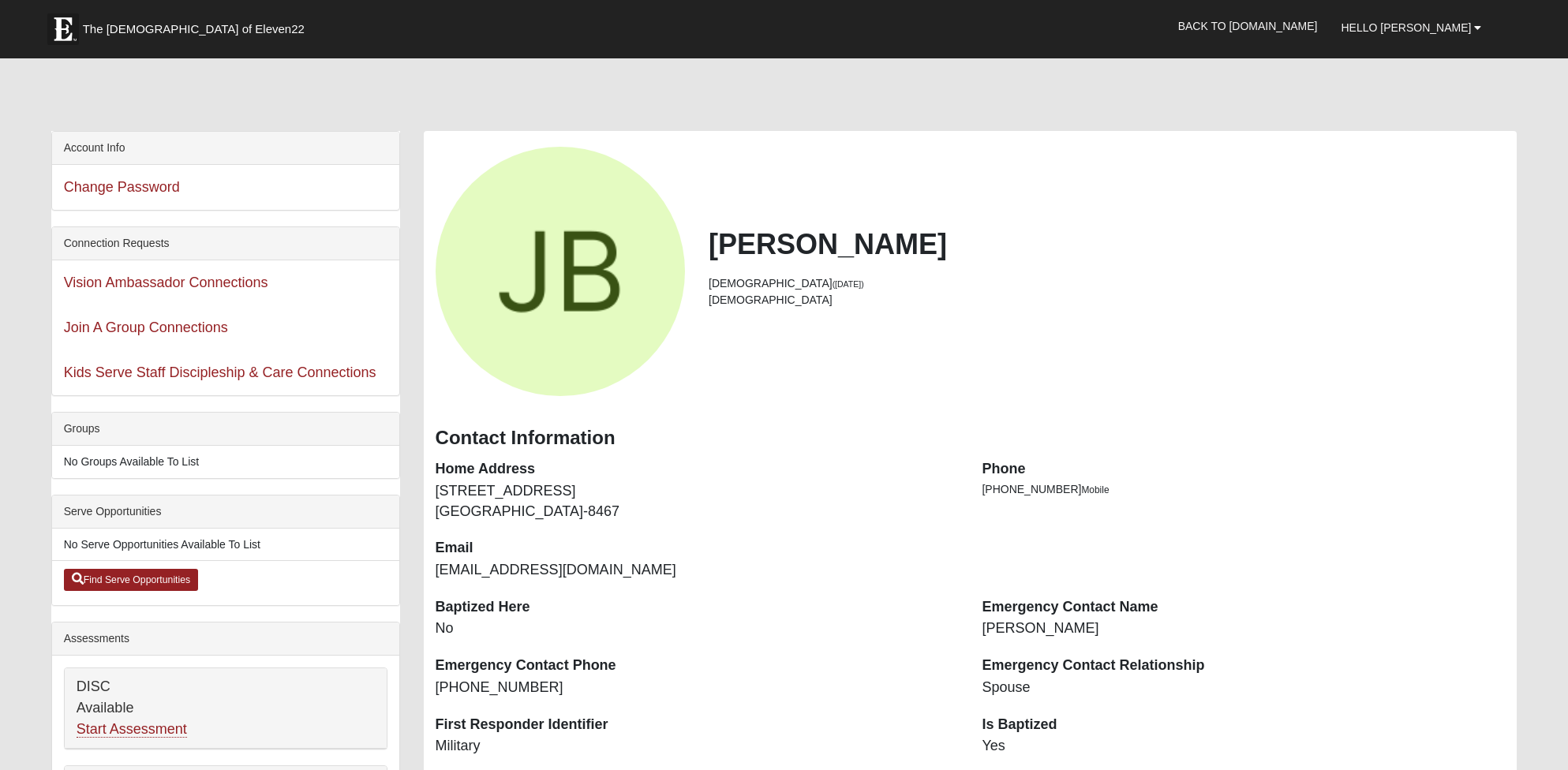
scroll to position [0, 0]
click at [157, 330] on link "Join A Group Connections" at bounding box center [146, 327] width 164 height 16
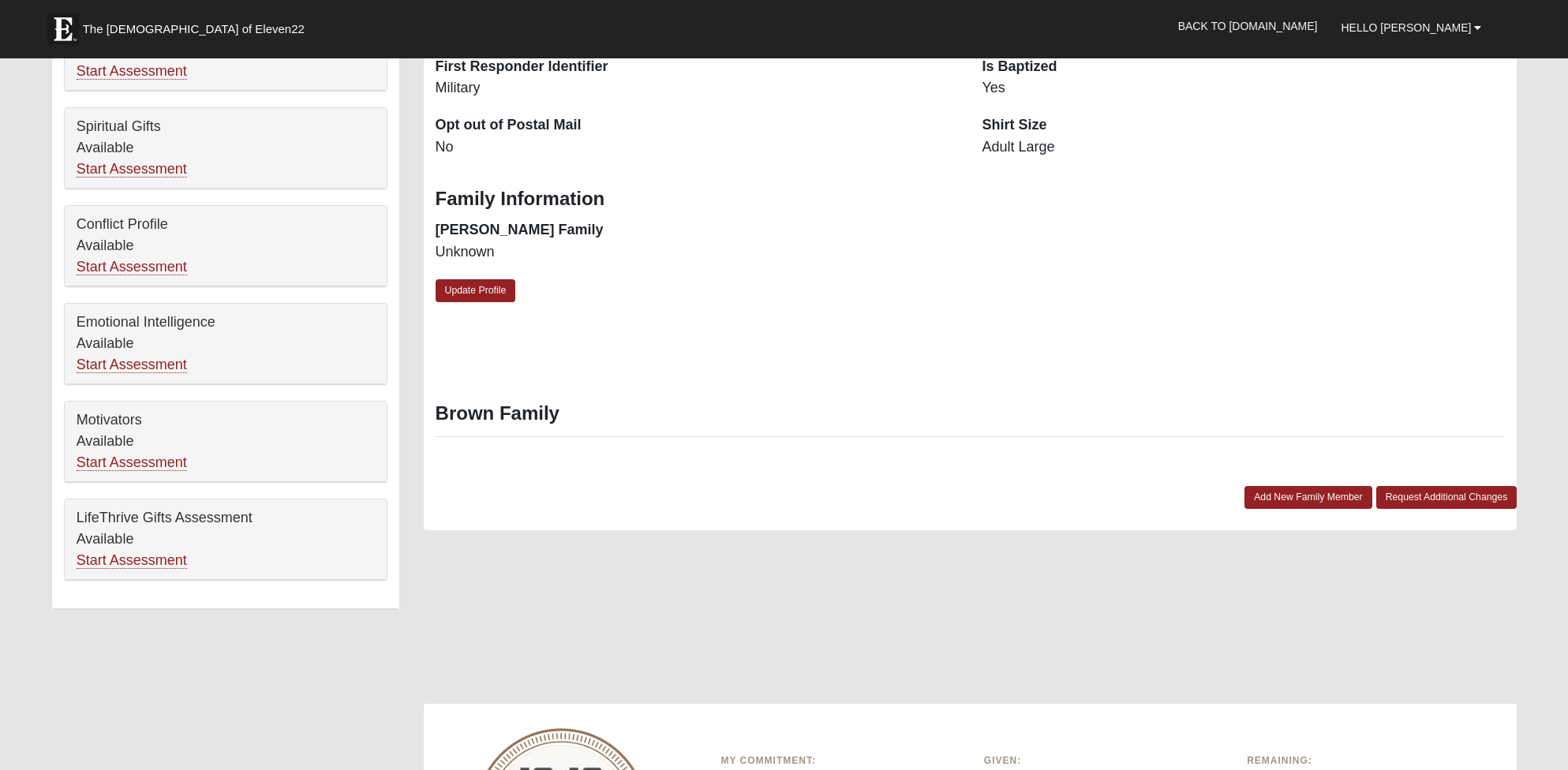
scroll to position [662, 0]
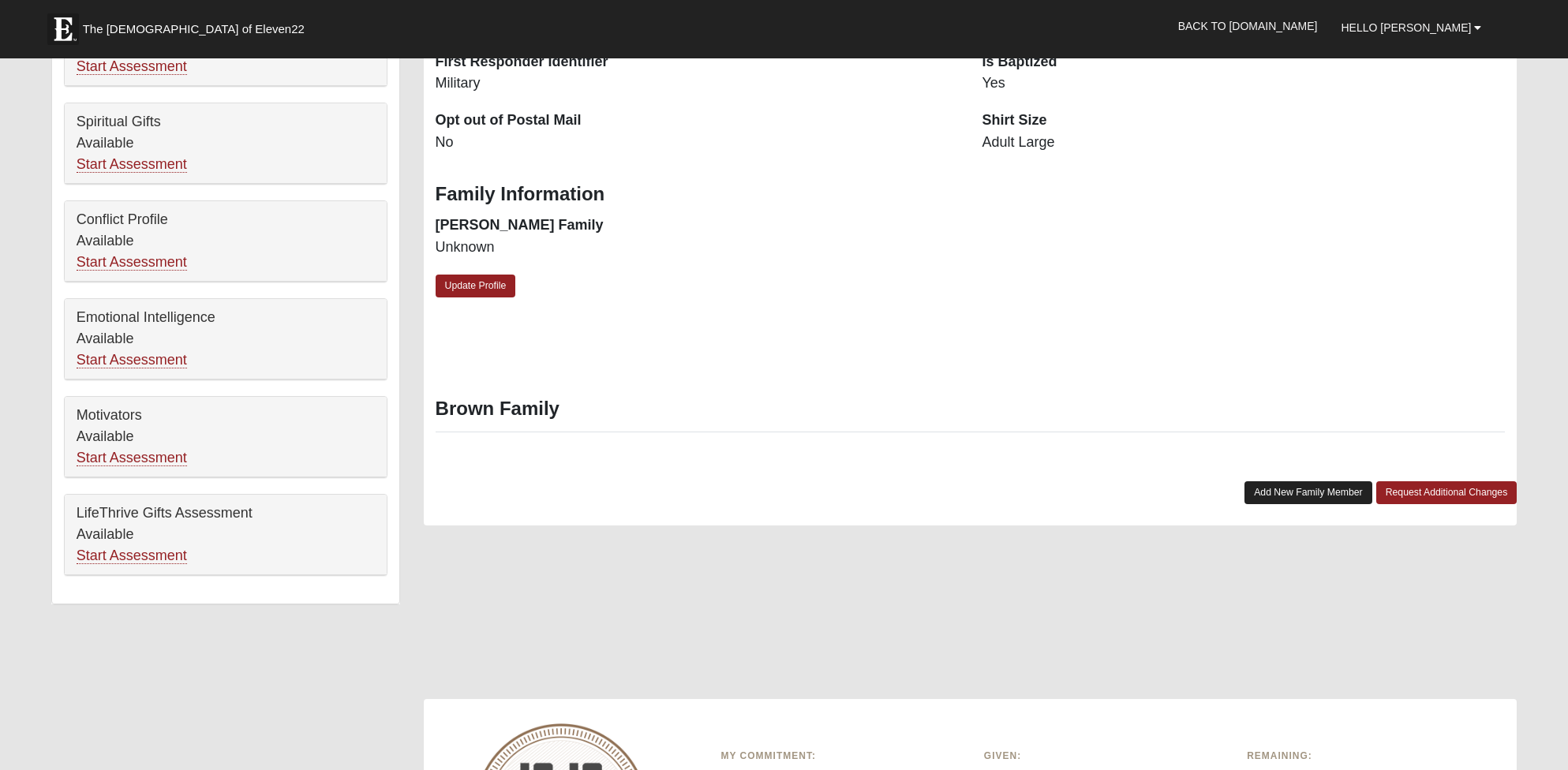
click at [1295, 481] on link "Add New Family Member" at bounding box center [1308, 493] width 128 height 23
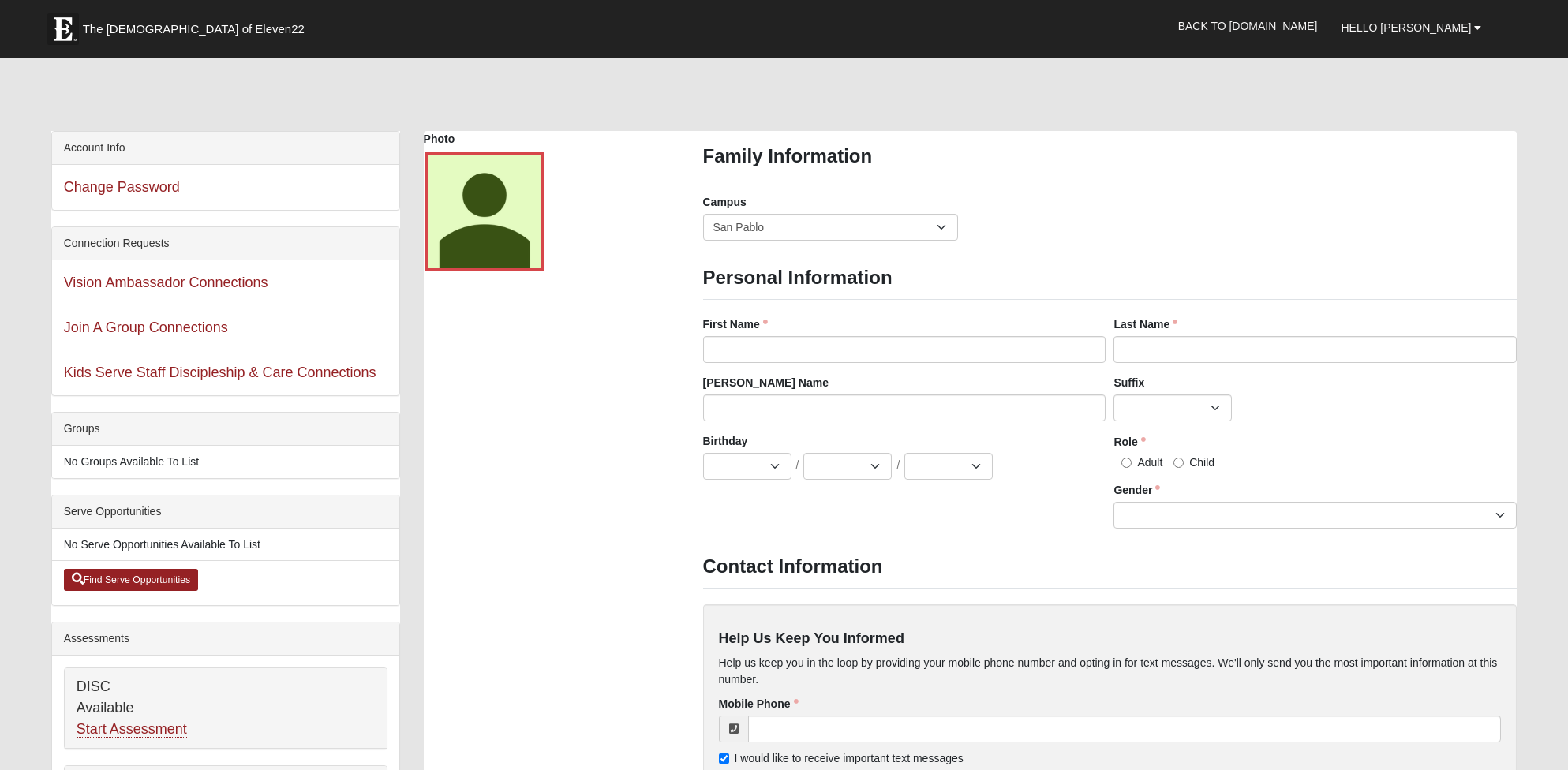
scroll to position [0, 0]
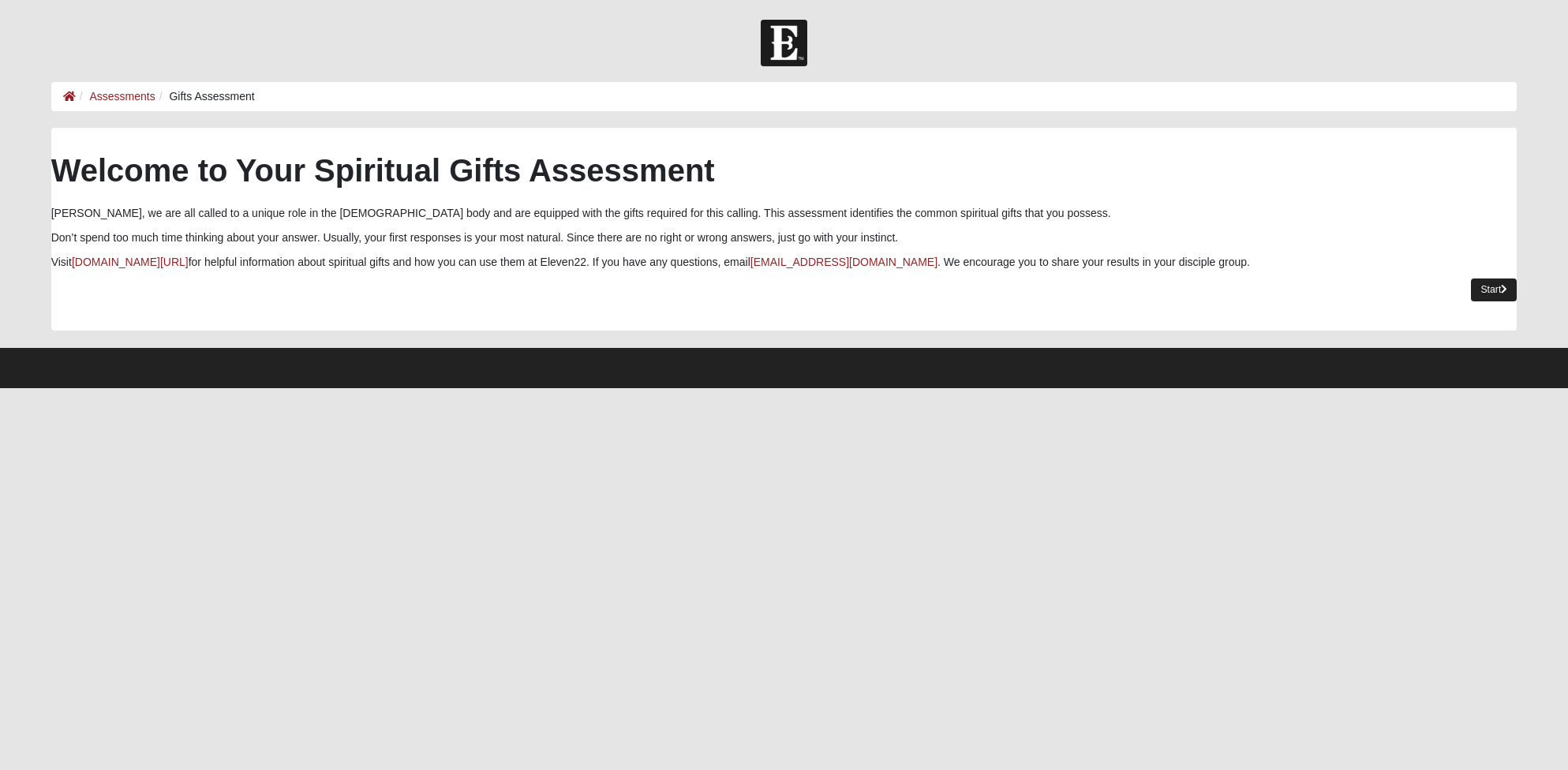
click at [1491, 288] on link "Start" at bounding box center [1494, 290] width 46 height 23
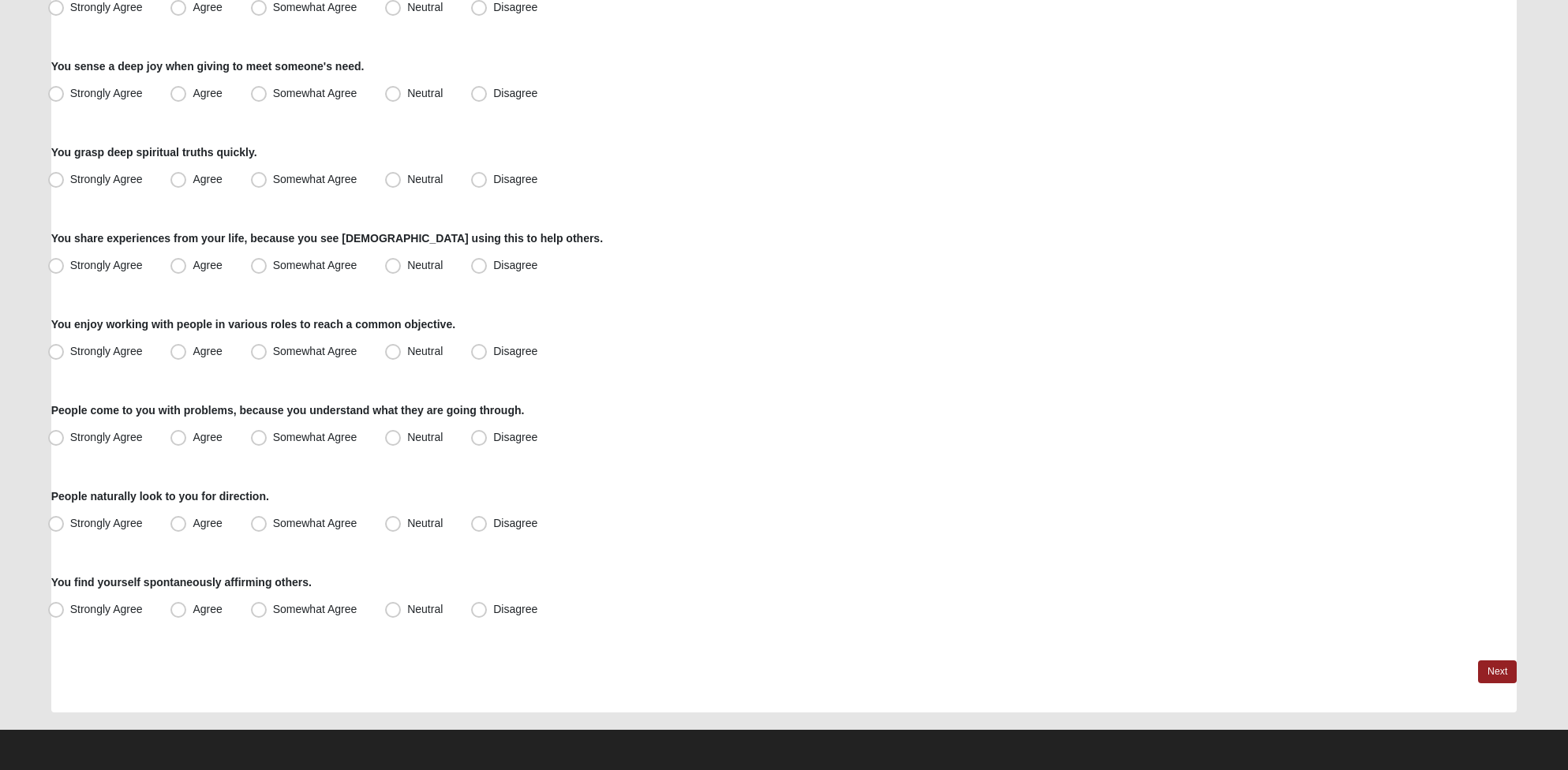
scroll to position [1018, 0]
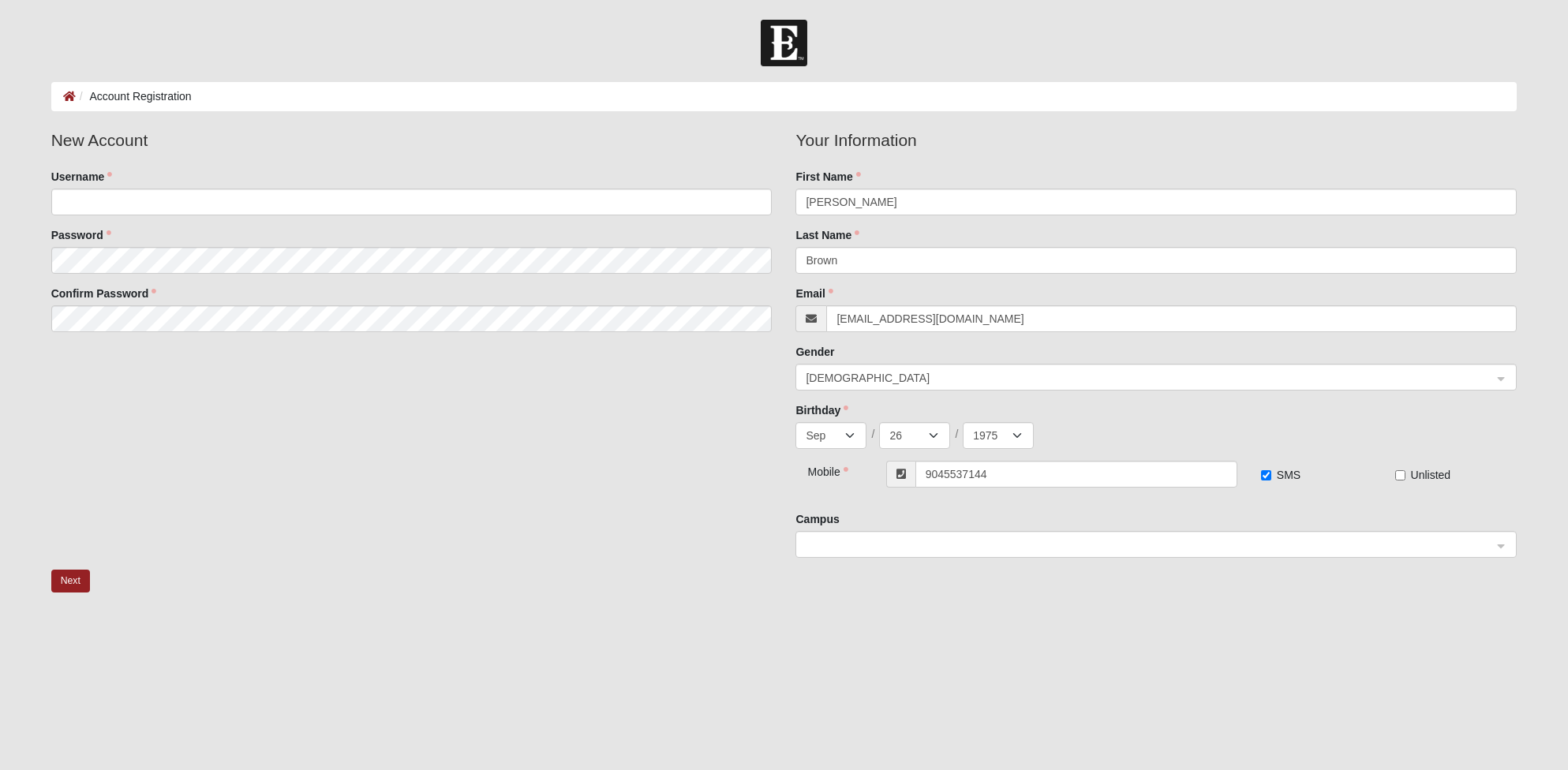
select select "9"
select select "26"
select select "1975"
